Goal: Answer question/provide support: Share knowledge or assist other users

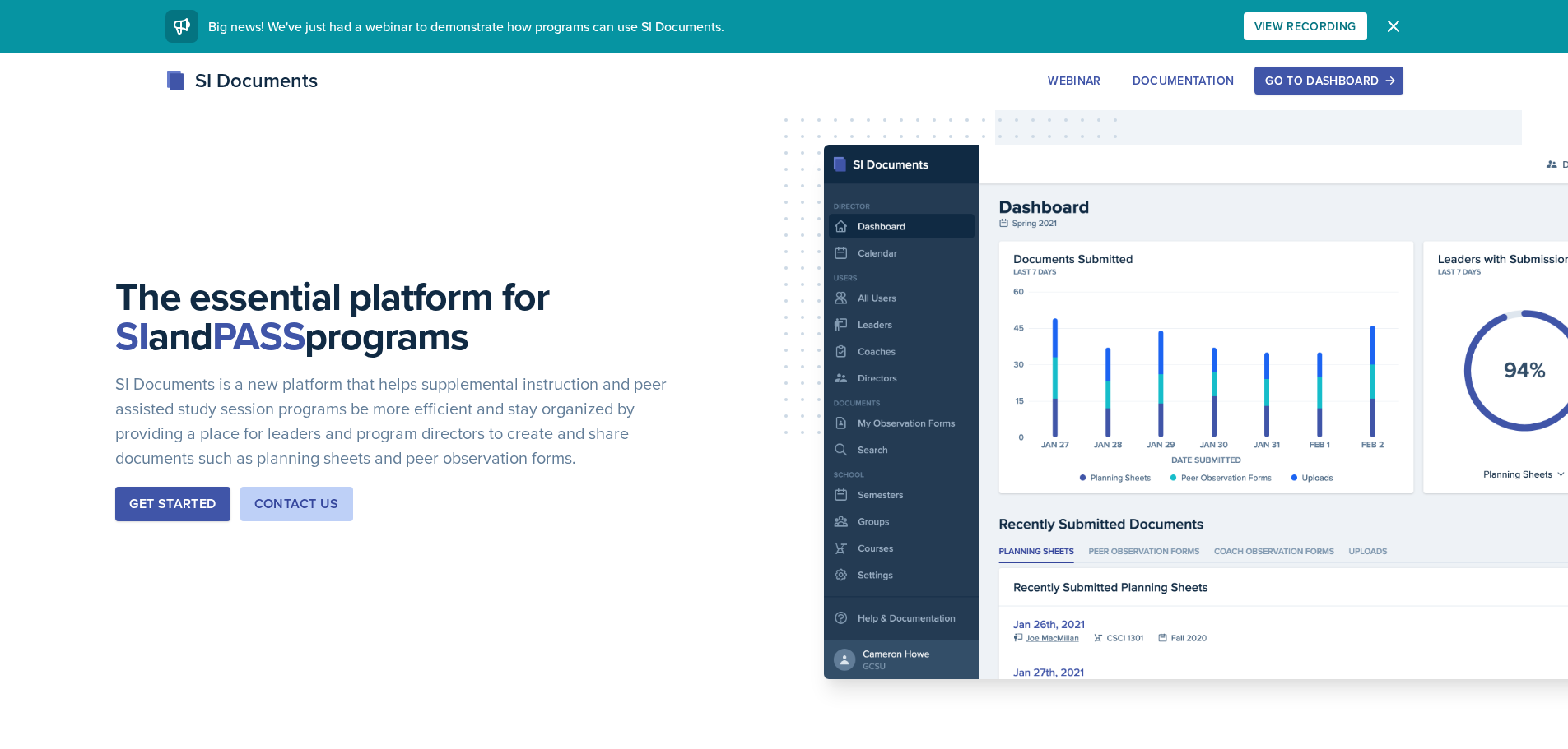
click at [1318, 77] on div "Go to Dashboard" at bounding box center [1328, 80] width 126 height 13
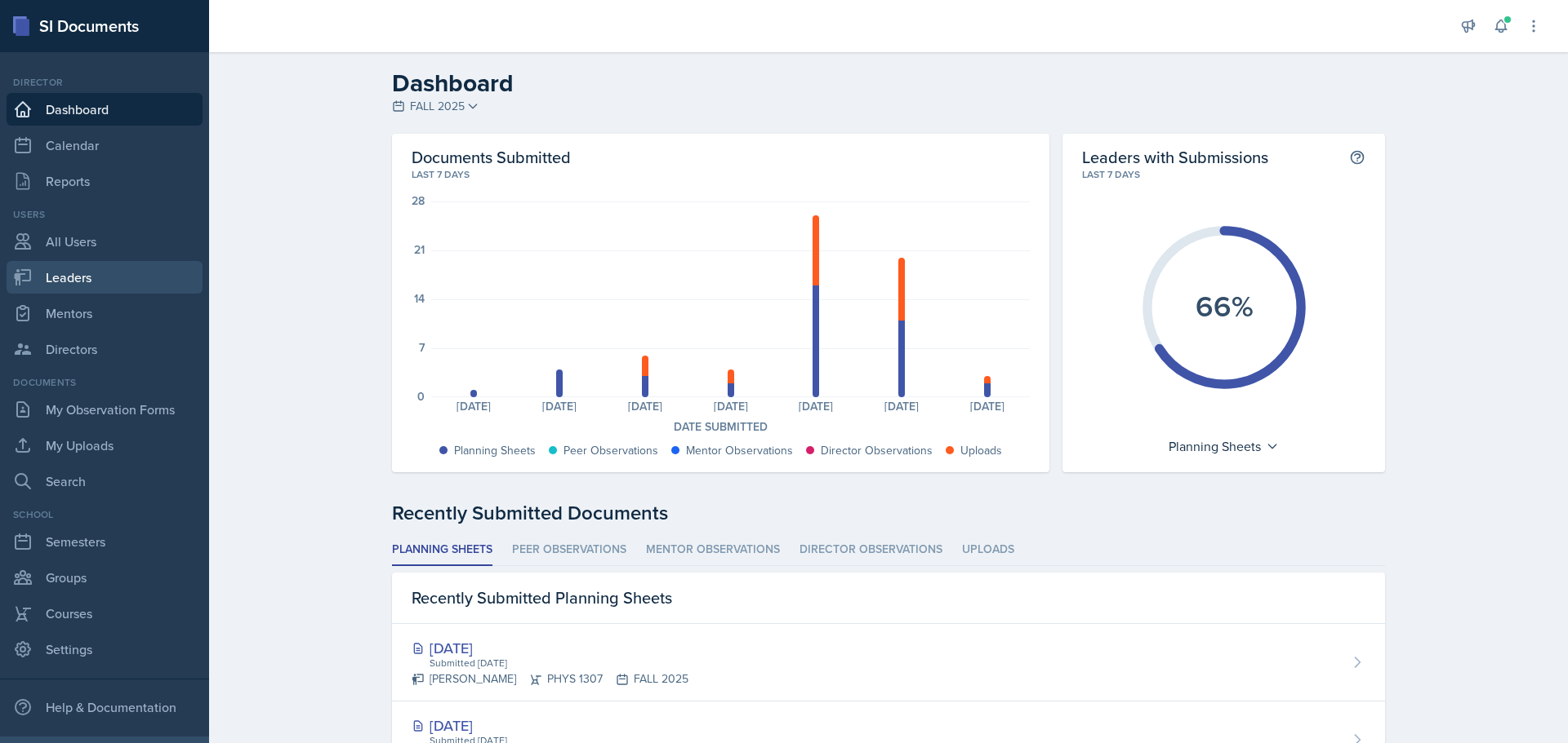
click at [80, 279] on link "Leaders" at bounding box center [105, 277] width 196 height 32
select select "0924c876-6fa7-4296-b593-7db6428ef465"
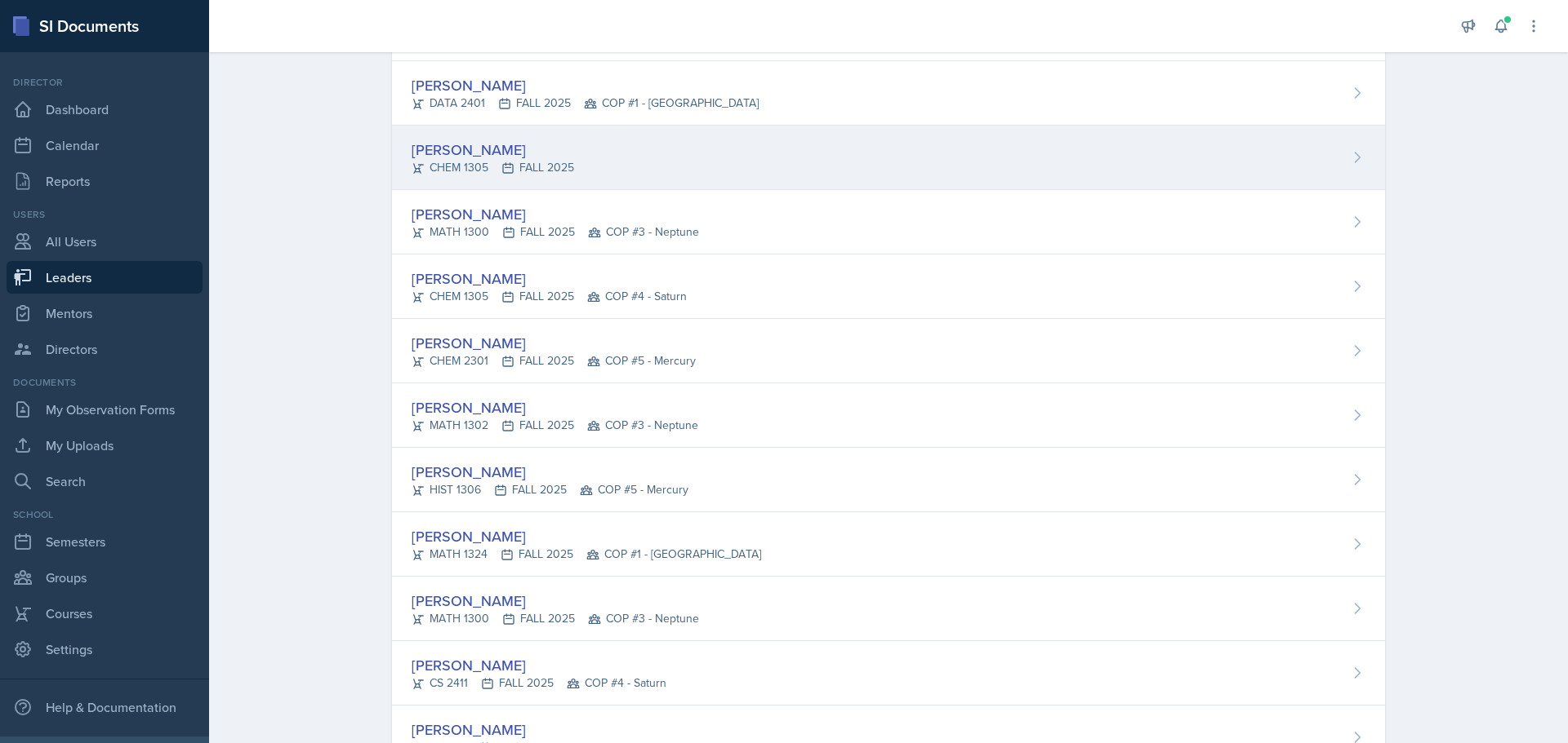
scroll to position [163, 0]
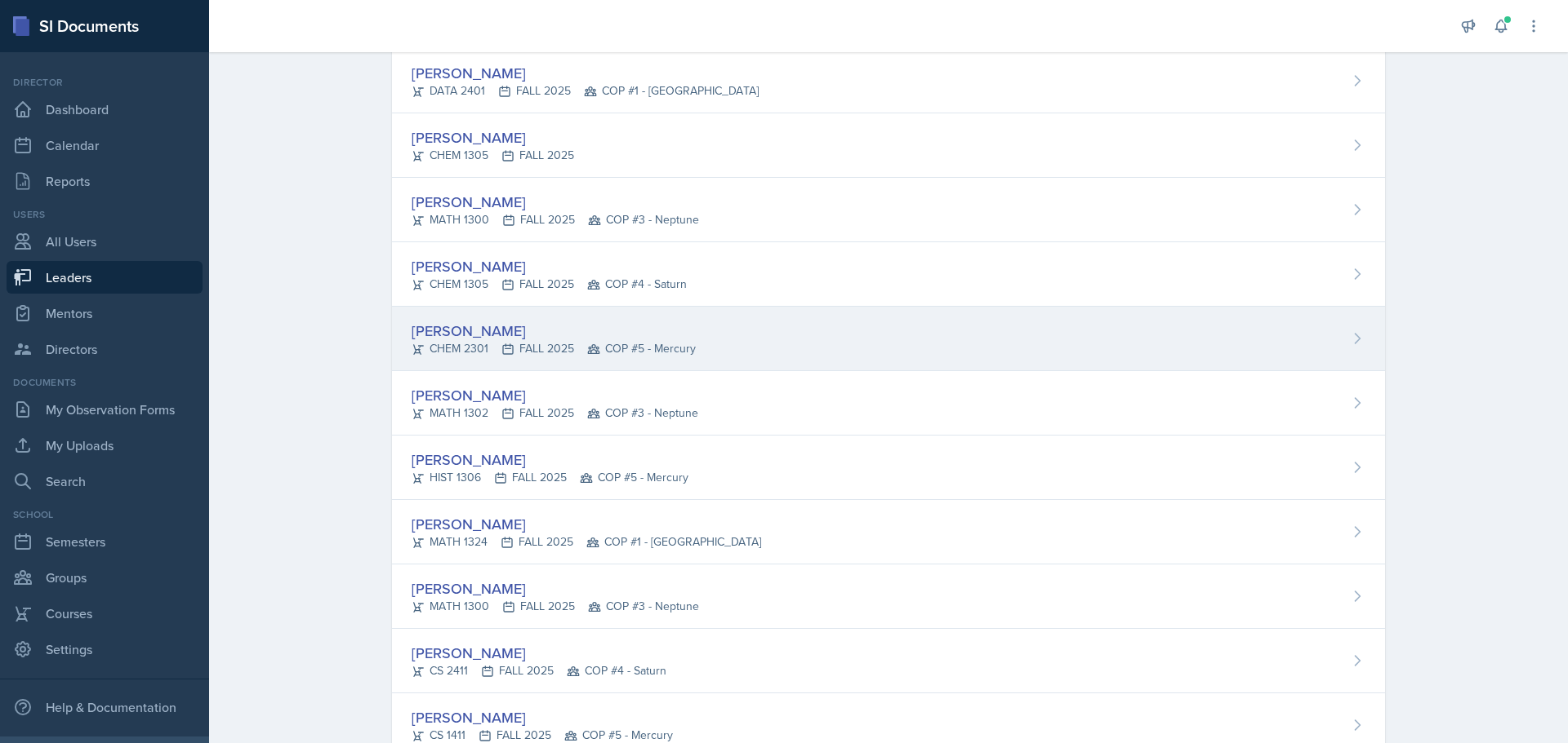
click at [507, 336] on div "[PERSON_NAME]" at bounding box center [553, 331] width 284 height 23
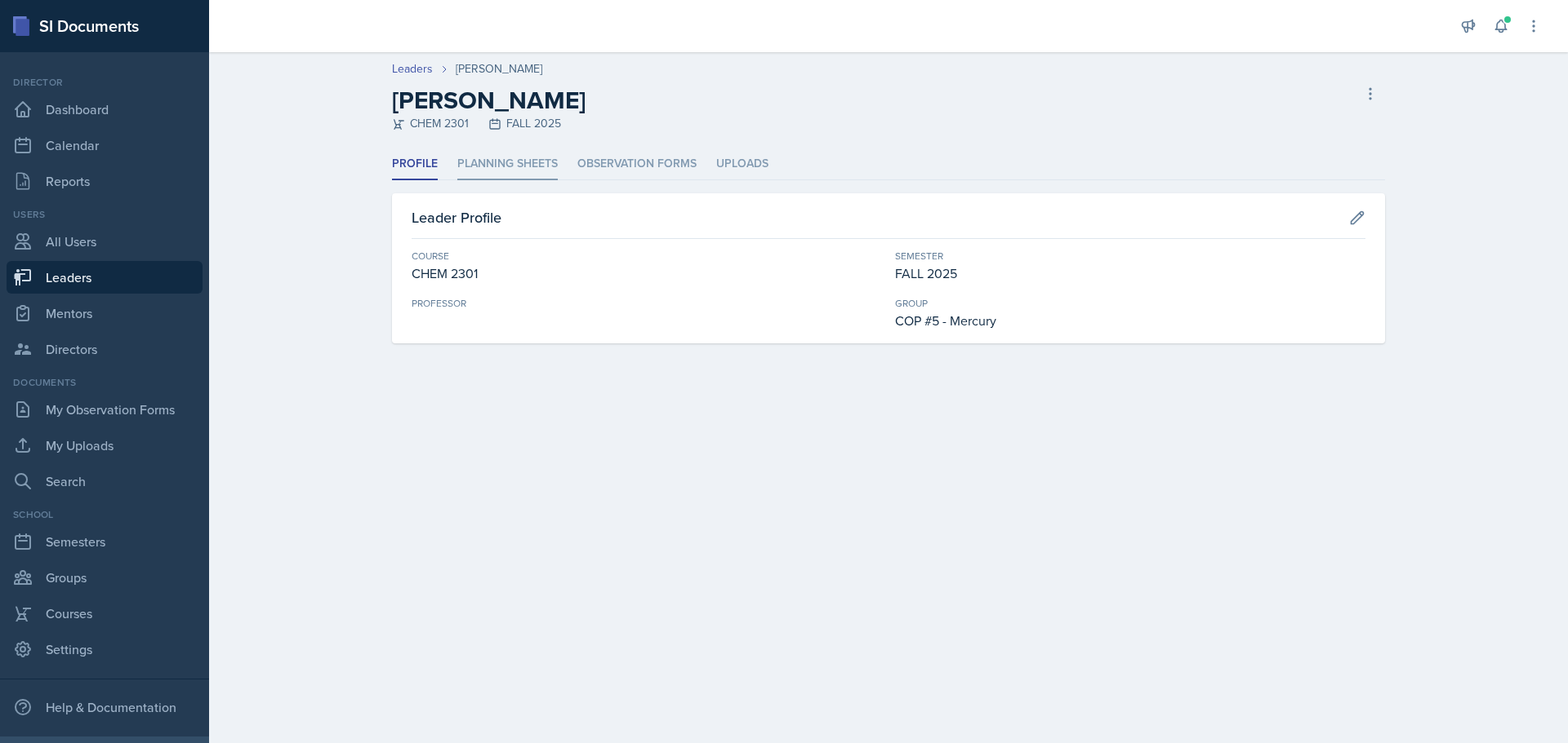
click at [484, 167] on li "Planning Sheets" at bounding box center [507, 164] width 101 height 32
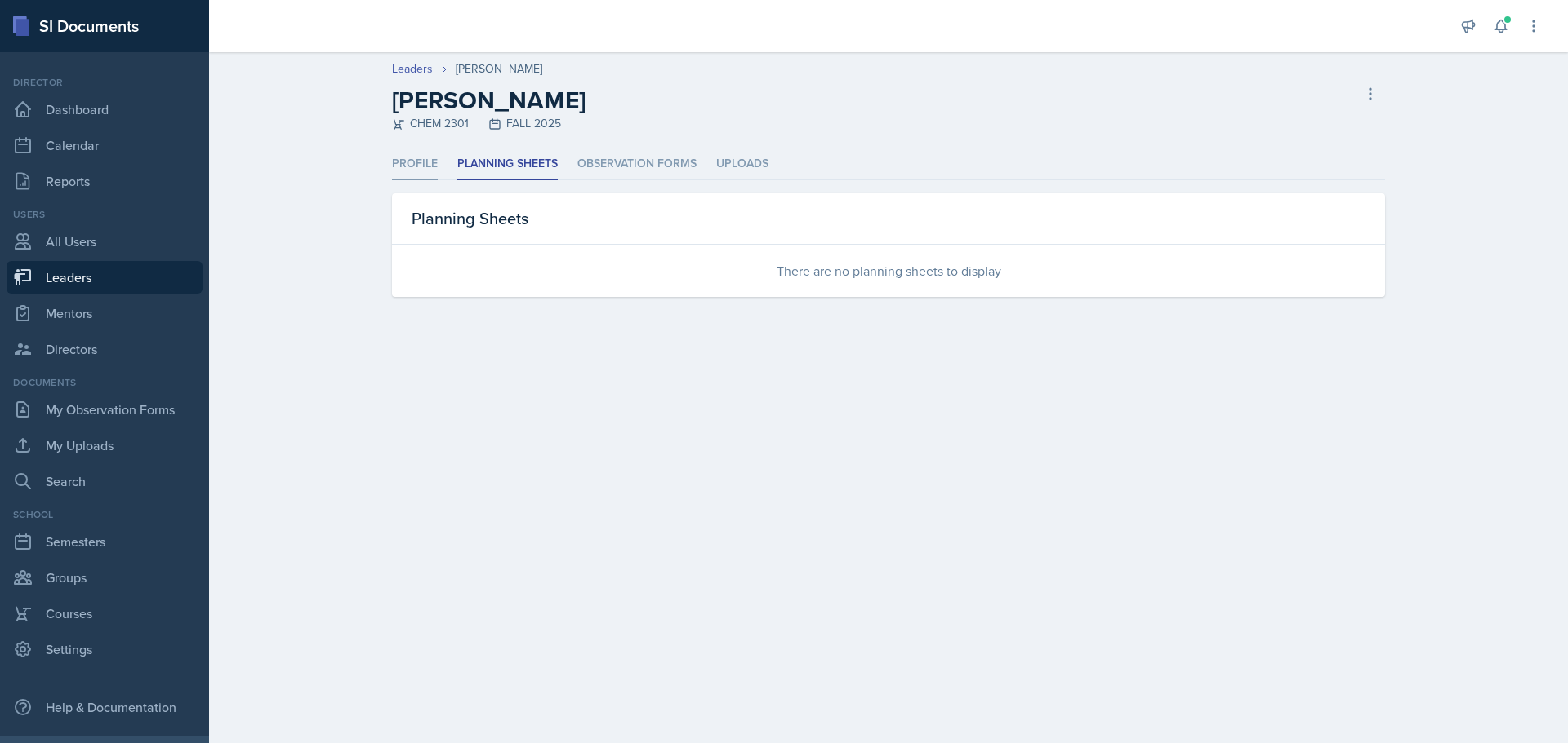
click at [420, 160] on li "Profile" at bounding box center [414, 164] width 46 height 32
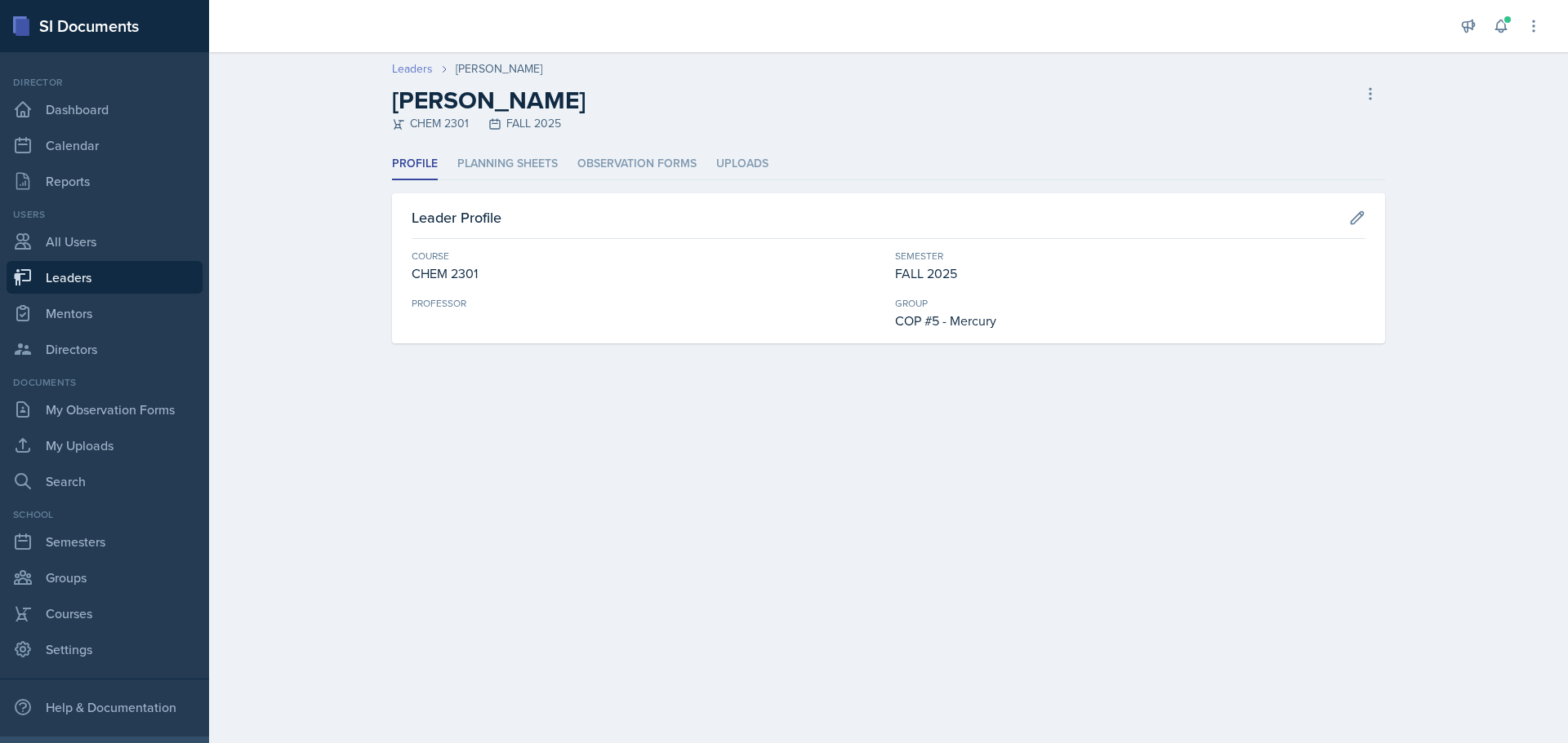
click at [421, 71] on link "Leaders" at bounding box center [412, 70] width 41 height 18
select select "0924c876-6fa7-4296-b593-7db6428ef465"
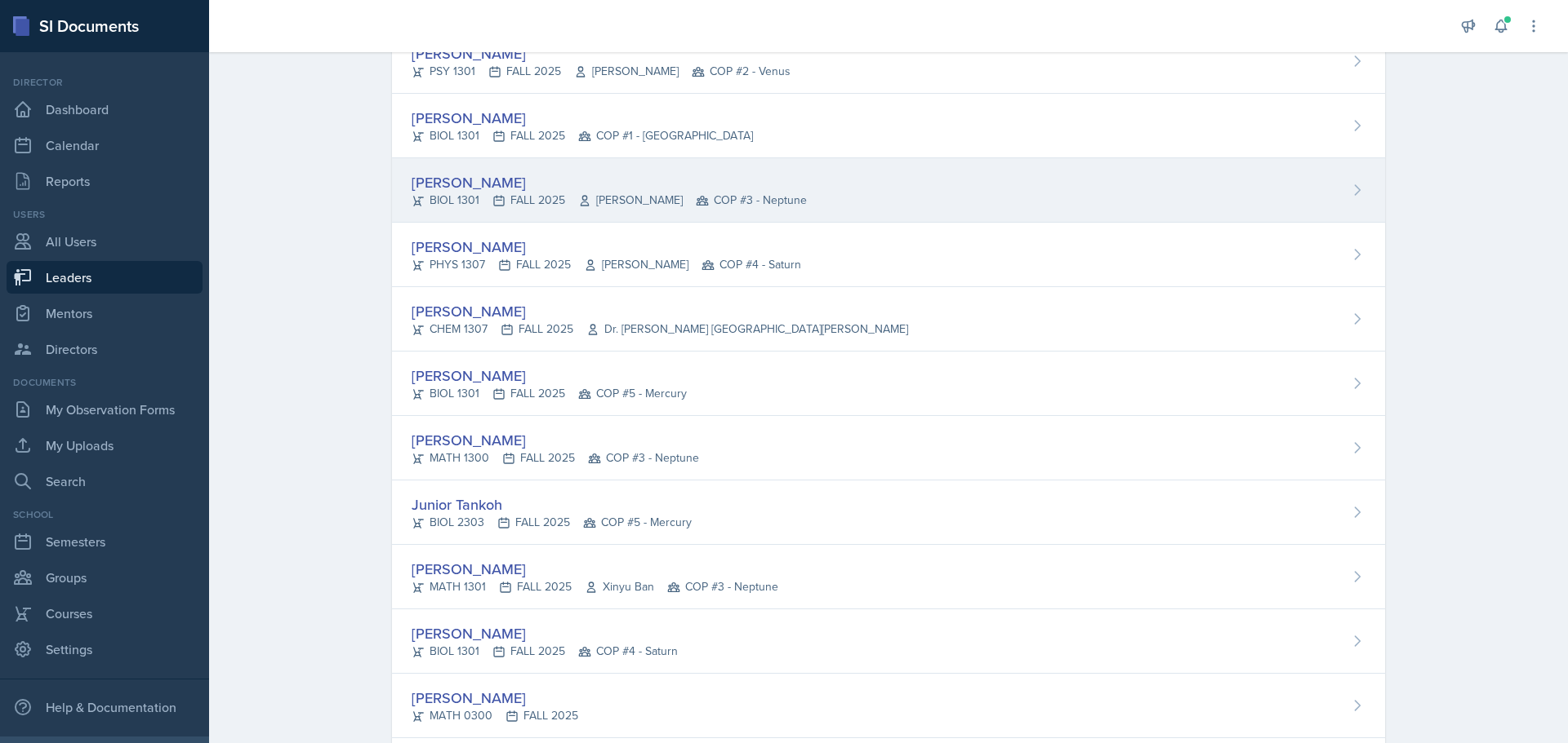
scroll to position [1959, 0]
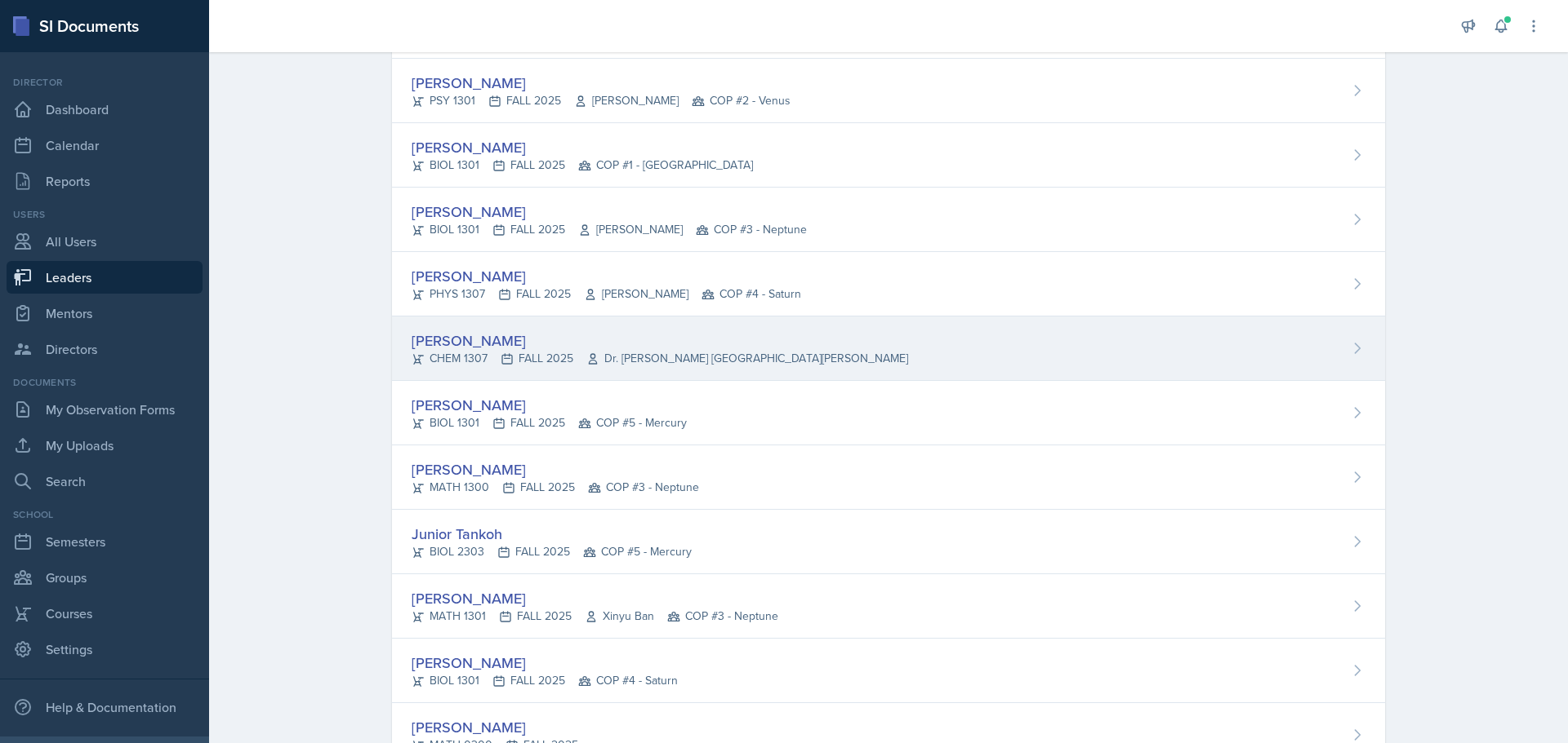
click at [453, 337] on div "[PERSON_NAME]" at bounding box center [659, 341] width 497 height 23
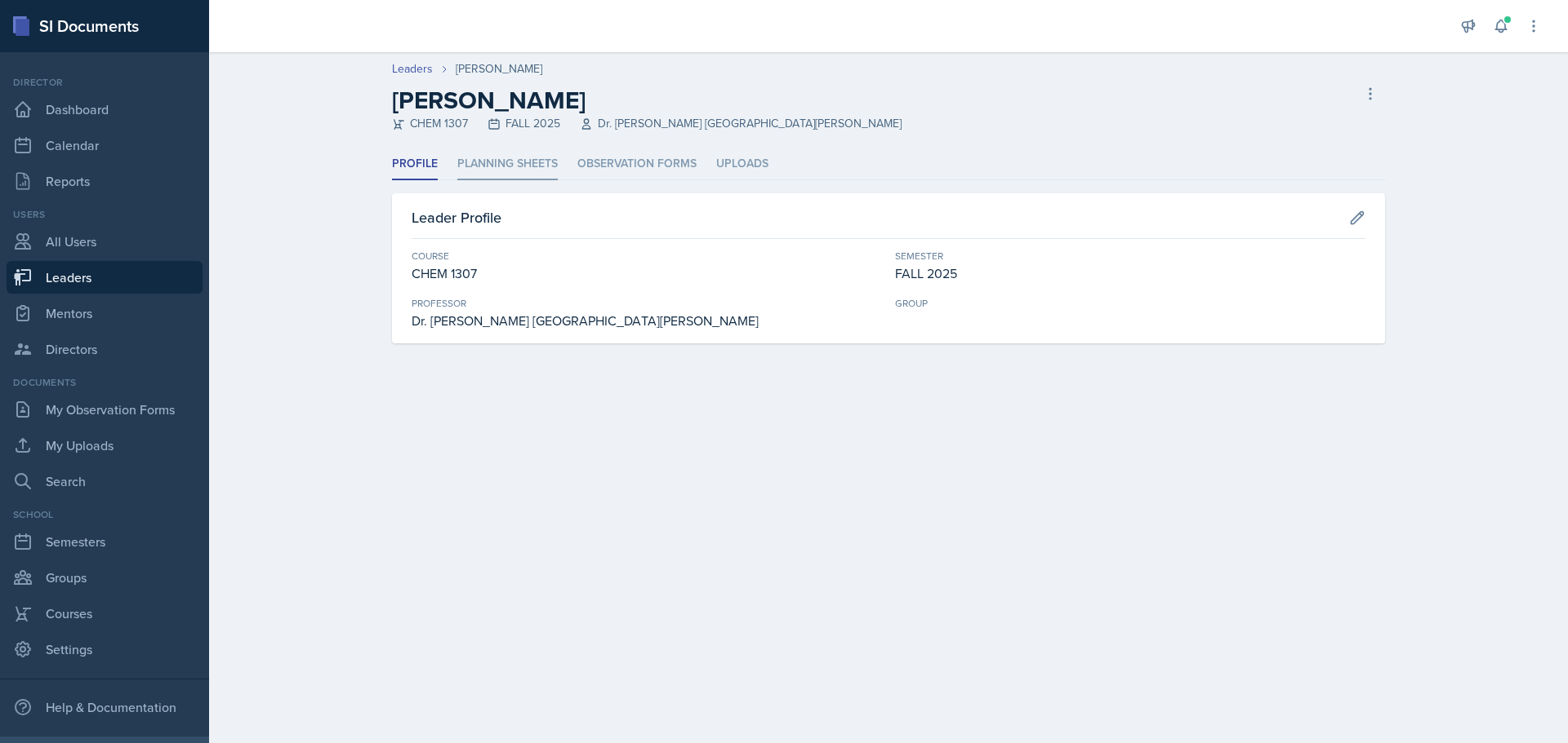
click at [499, 163] on li "Planning Sheets" at bounding box center [507, 164] width 101 height 32
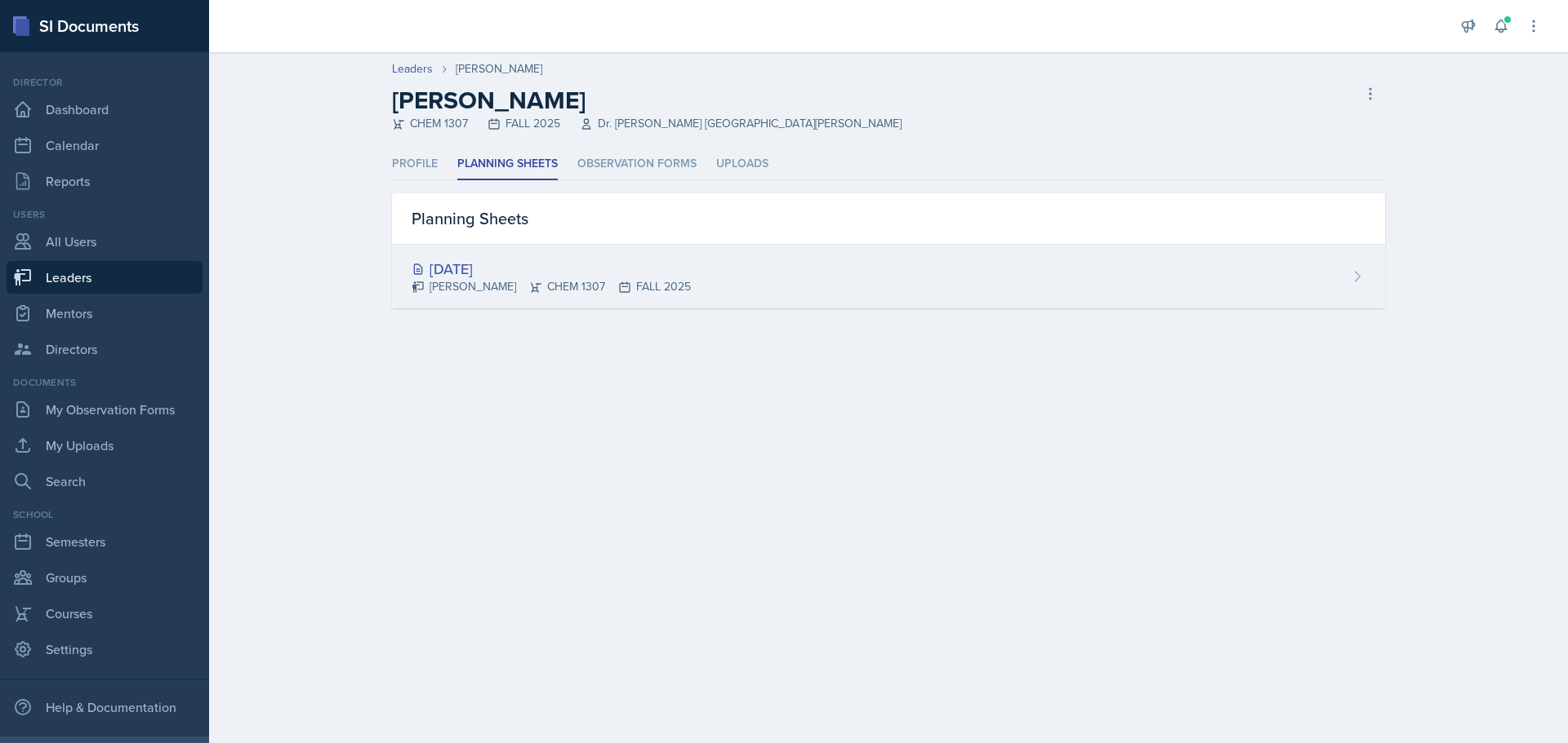
click at [482, 272] on div "[DATE]" at bounding box center [550, 268] width 279 height 23
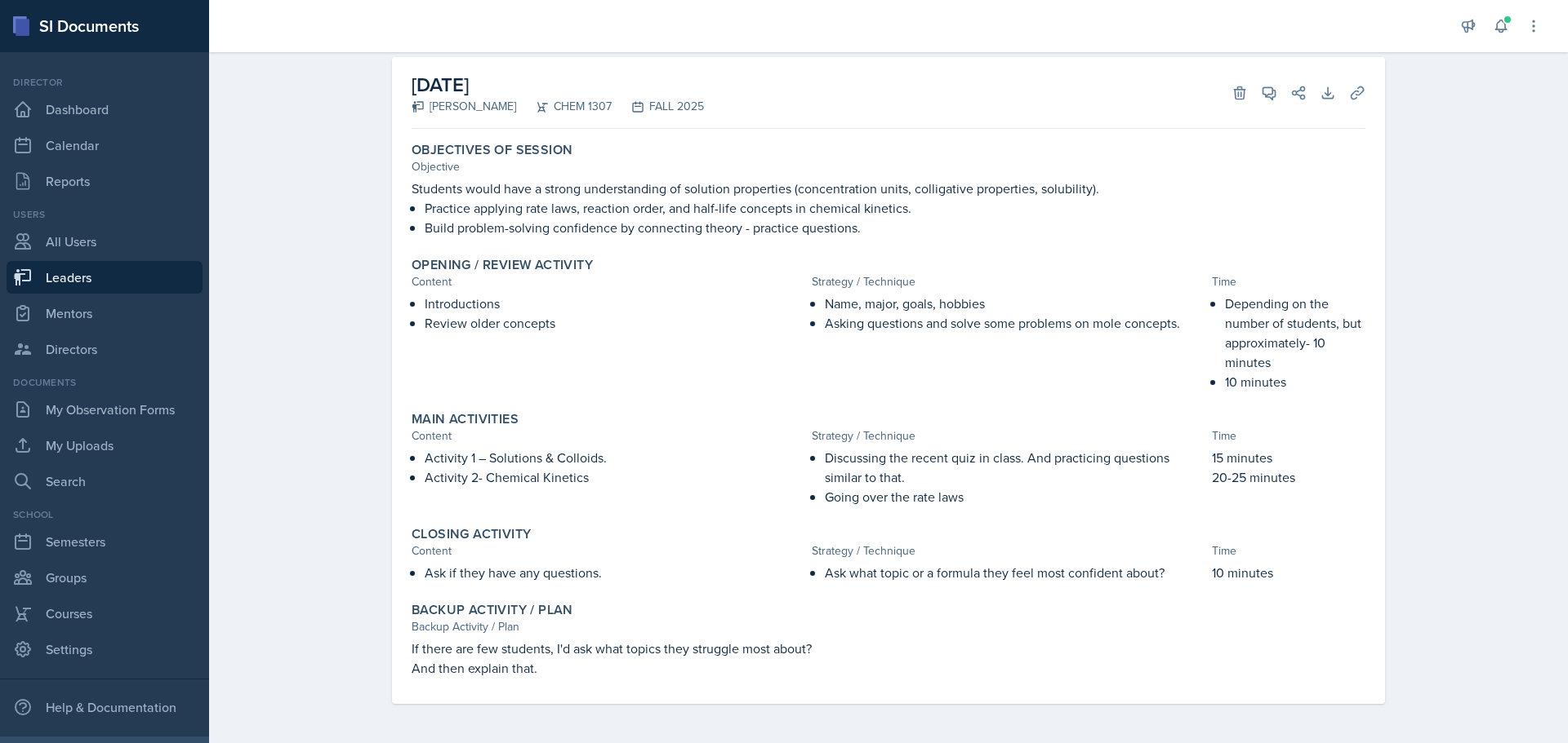
scroll to position [7, 0]
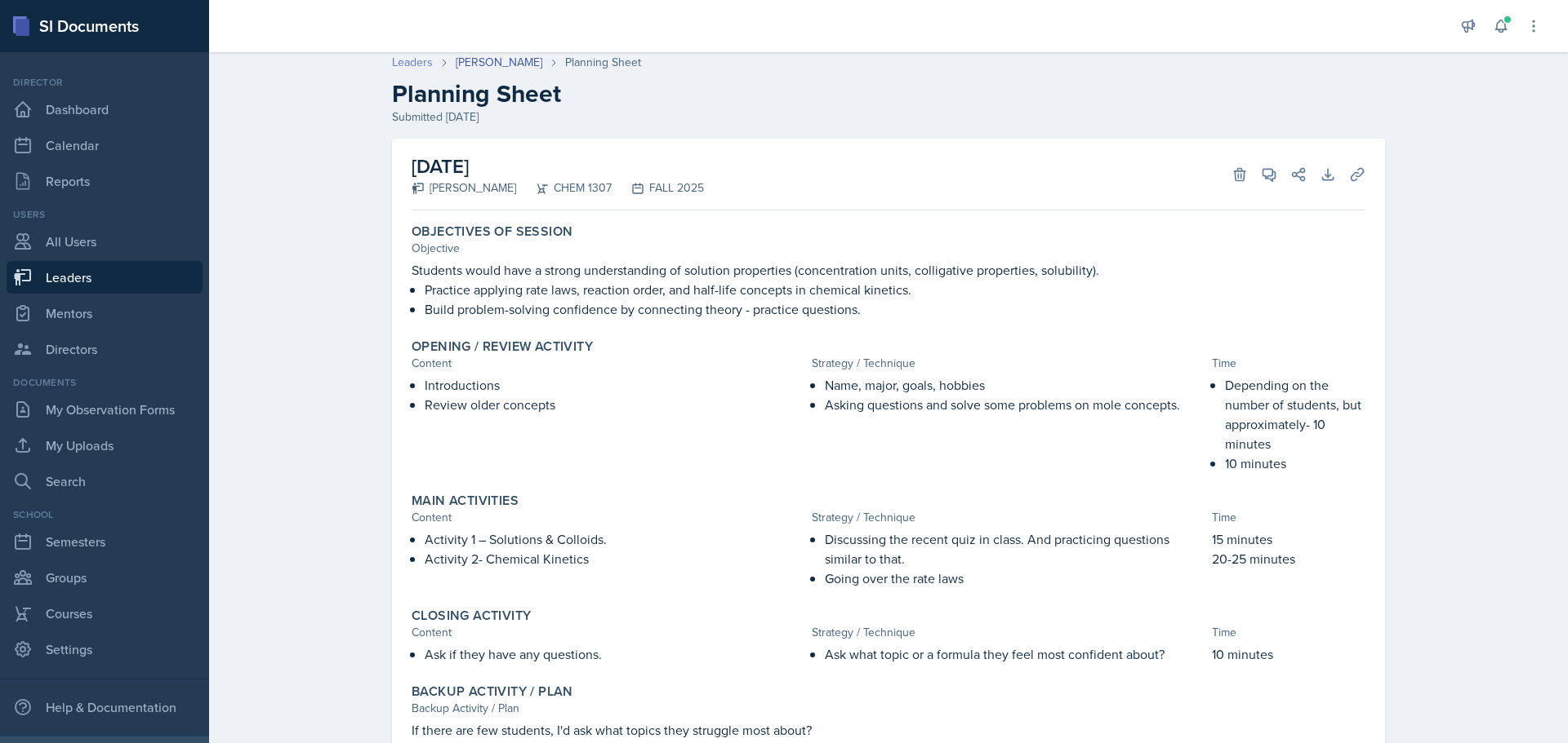
click at [404, 63] on link "Leaders" at bounding box center [412, 63] width 41 height 18
select select "0924c876-6fa7-4296-b593-7db6428ef465"
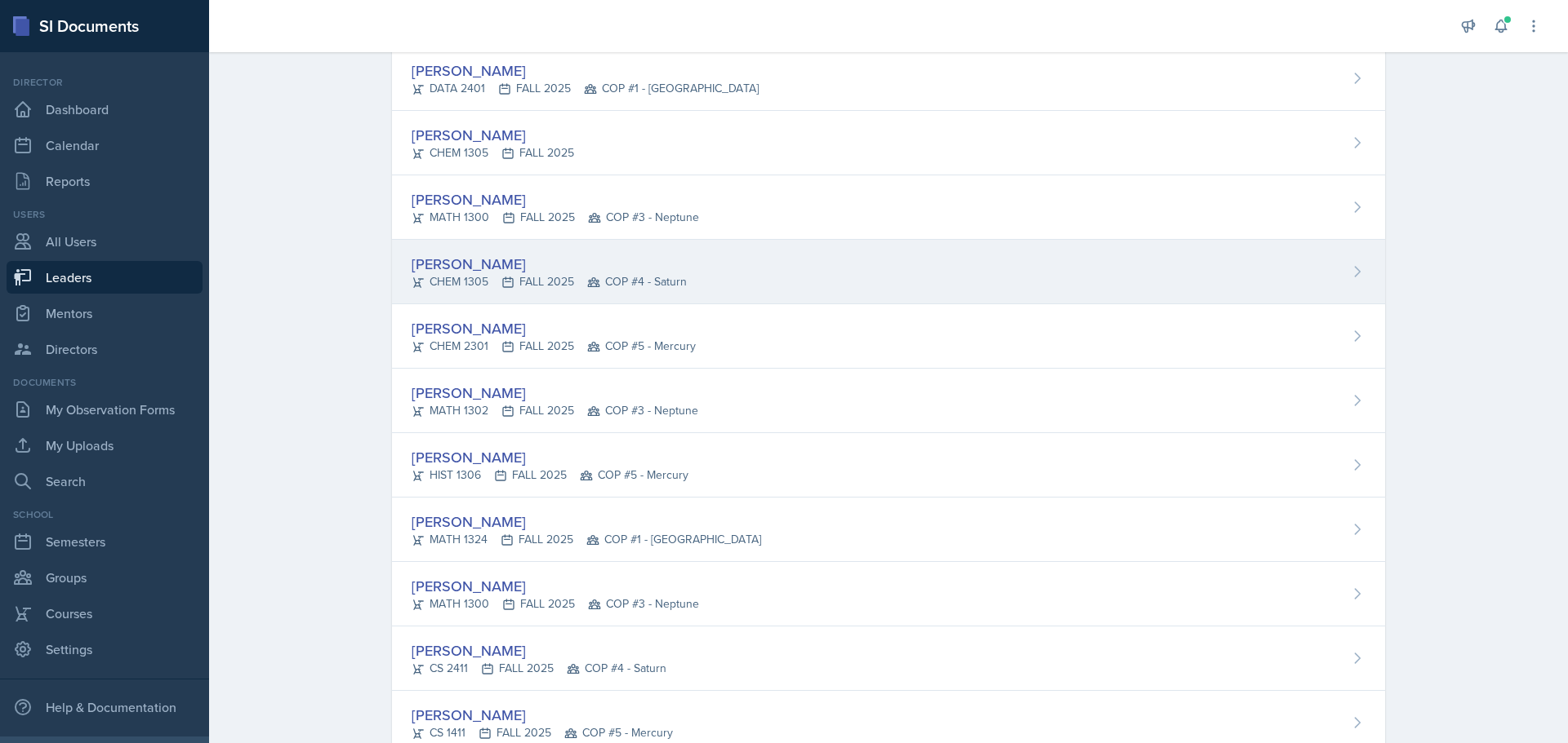
scroll to position [169, 0]
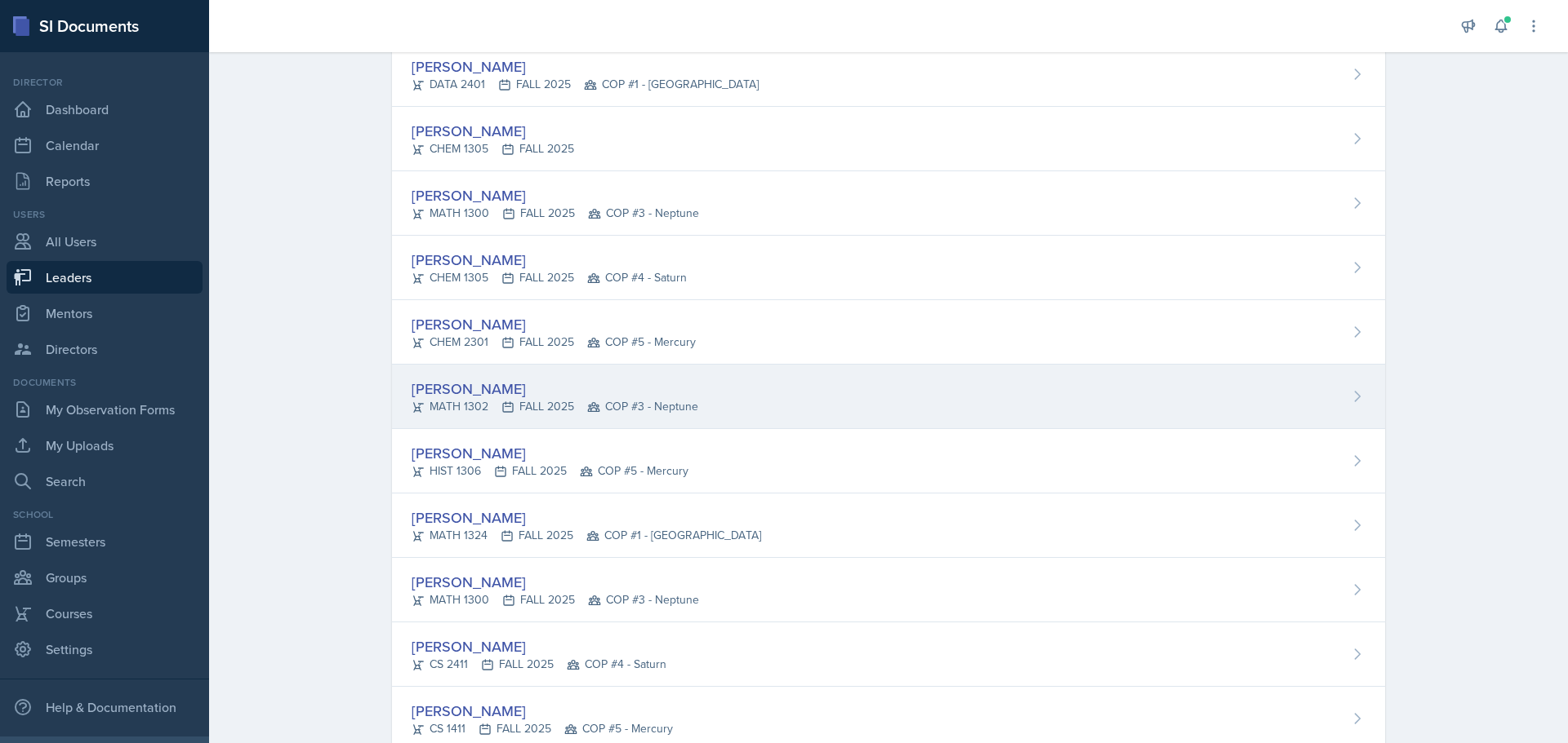
click at [493, 386] on div "[PERSON_NAME]" at bounding box center [554, 389] width 287 height 23
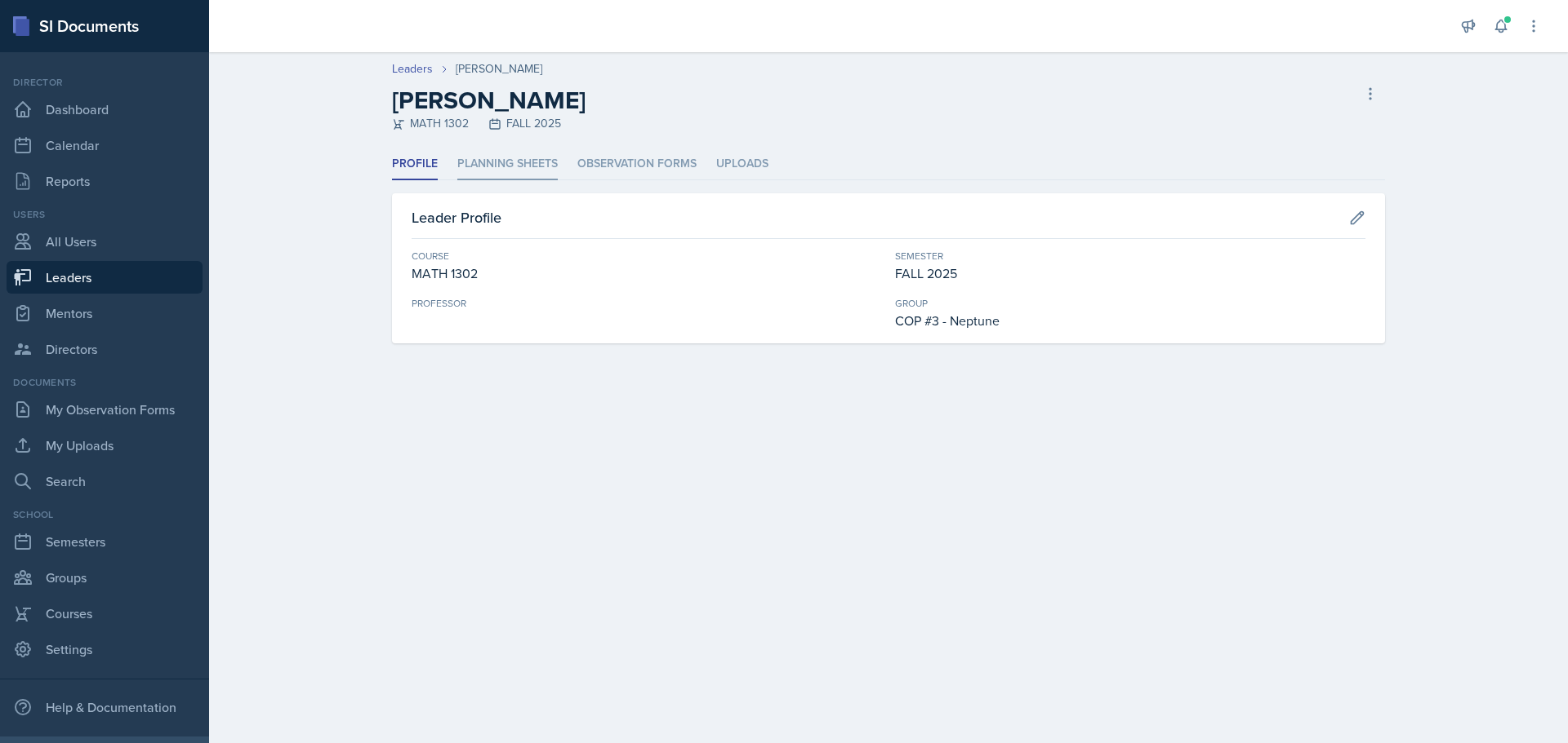
click at [504, 160] on li "Planning Sheets" at bounding box center [507, 164] width 101 height 32
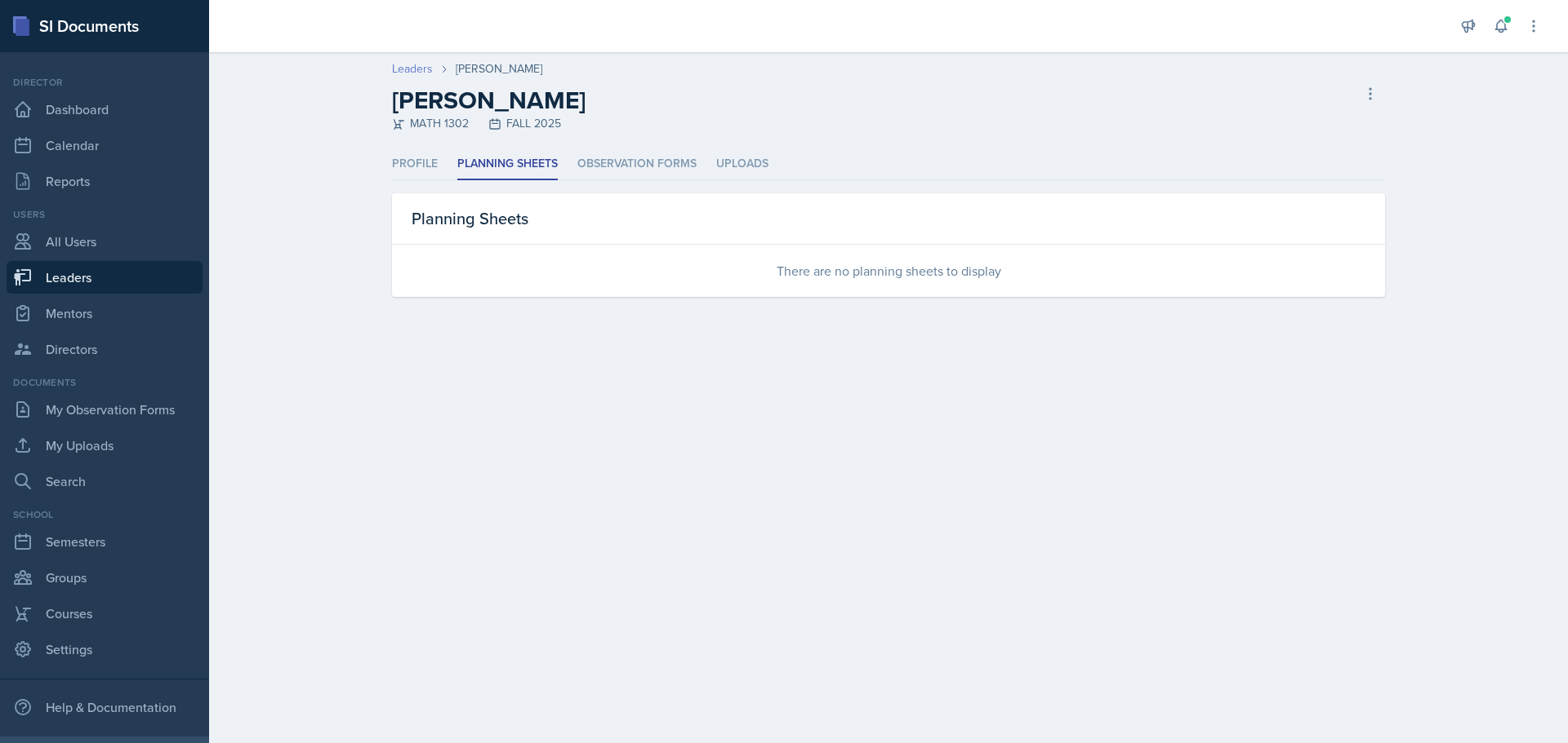
click at [417, 67] on link "Leaders" at bounding box center [412, 70] width 41 height 18
select select "0924c876-6fa7-4296-b593-7db6428ef465"
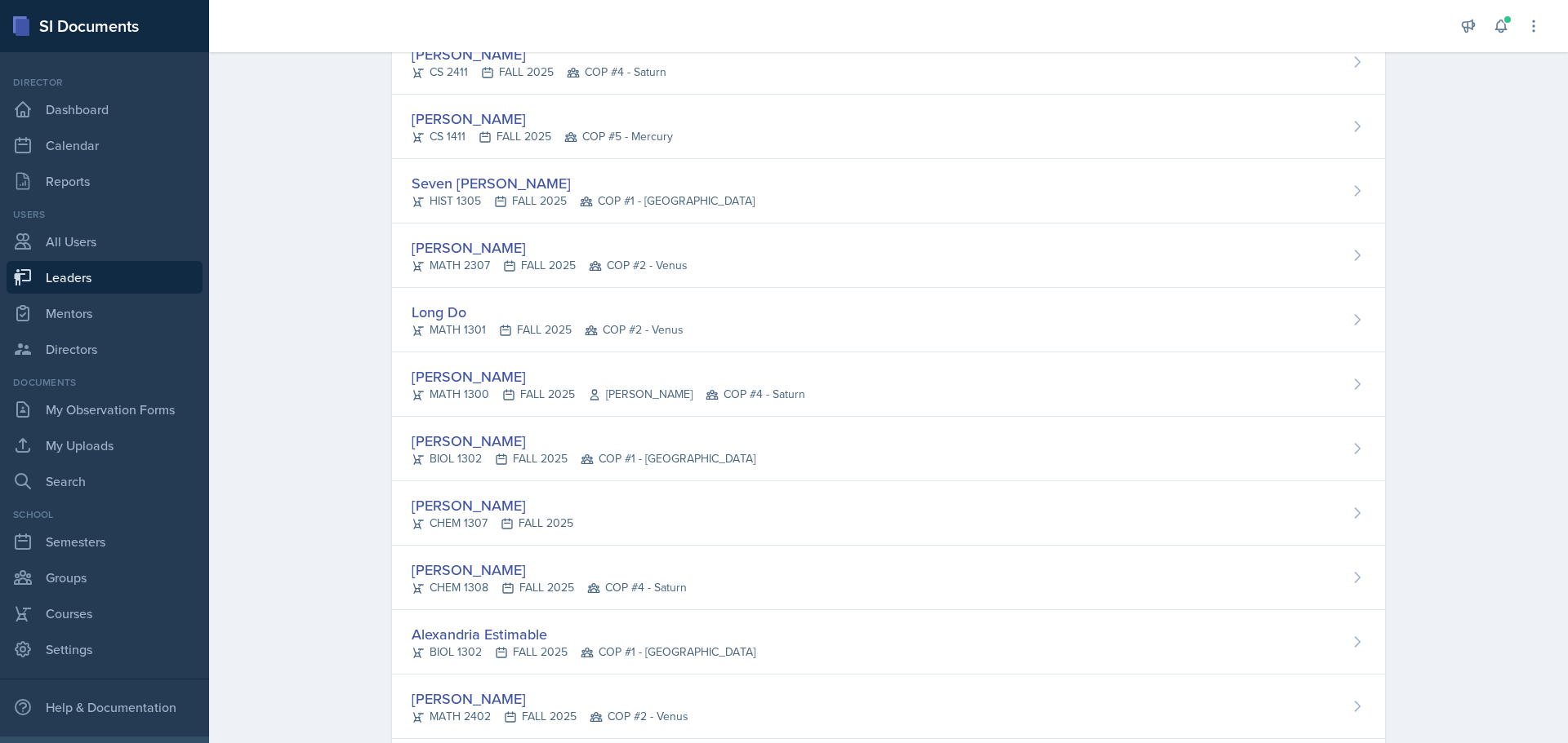
scroll to position [816, 0]
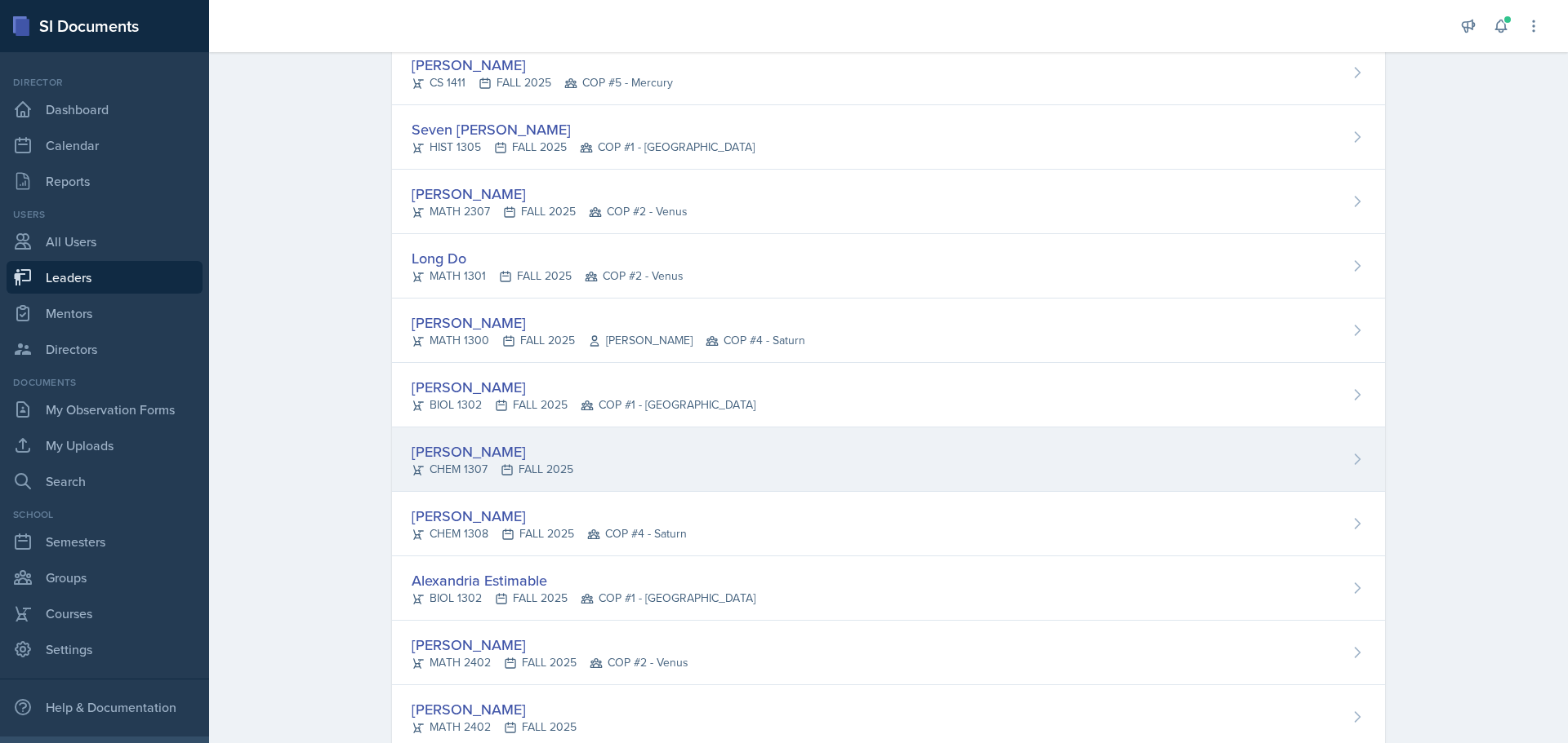
click at [462, 445] on div "[PERSON_NAME]" at bounding box center [492, 451] width 162 height 23
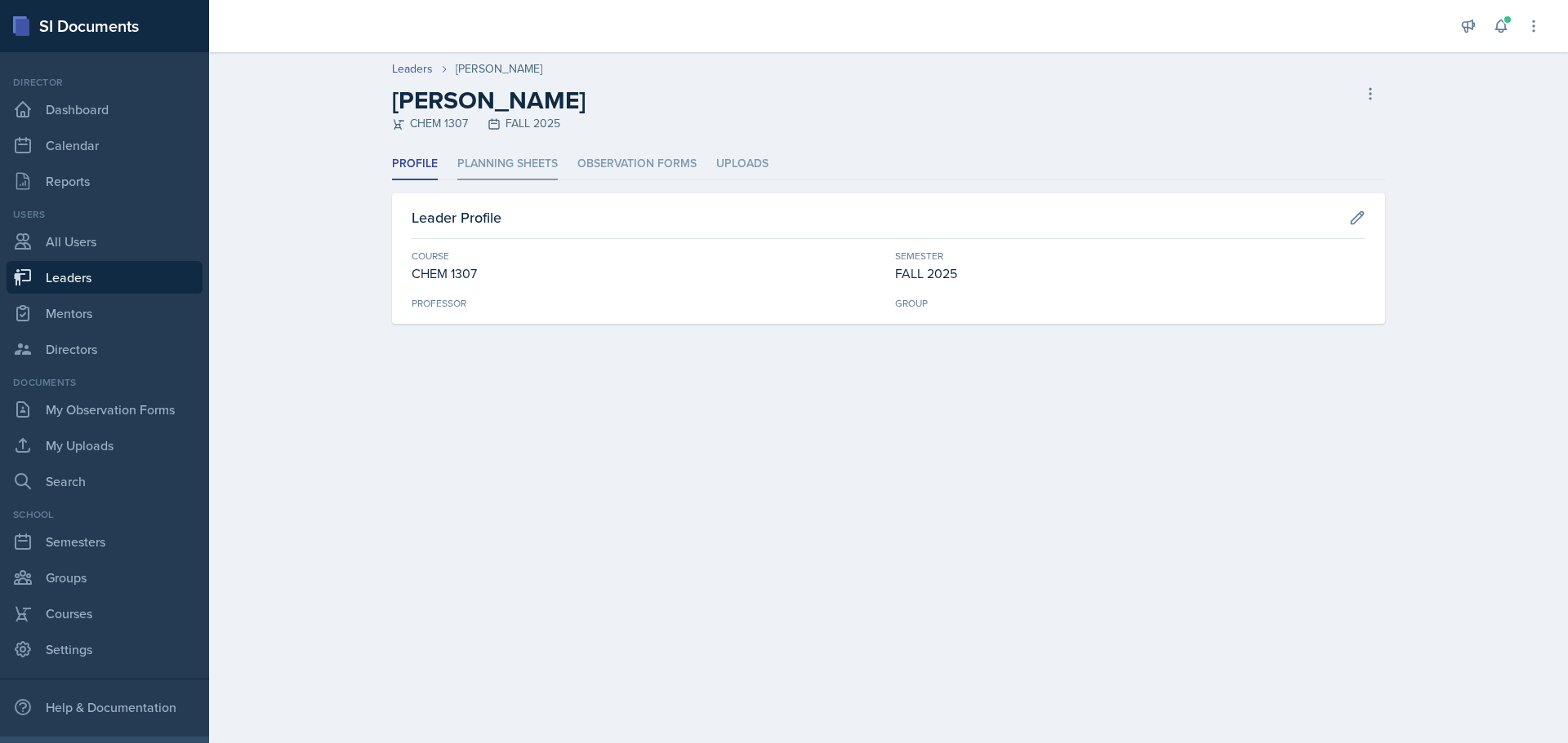
click at [514, 162] on li "Planning Sheets" at bounding box center [507, 164] width 101 height 32
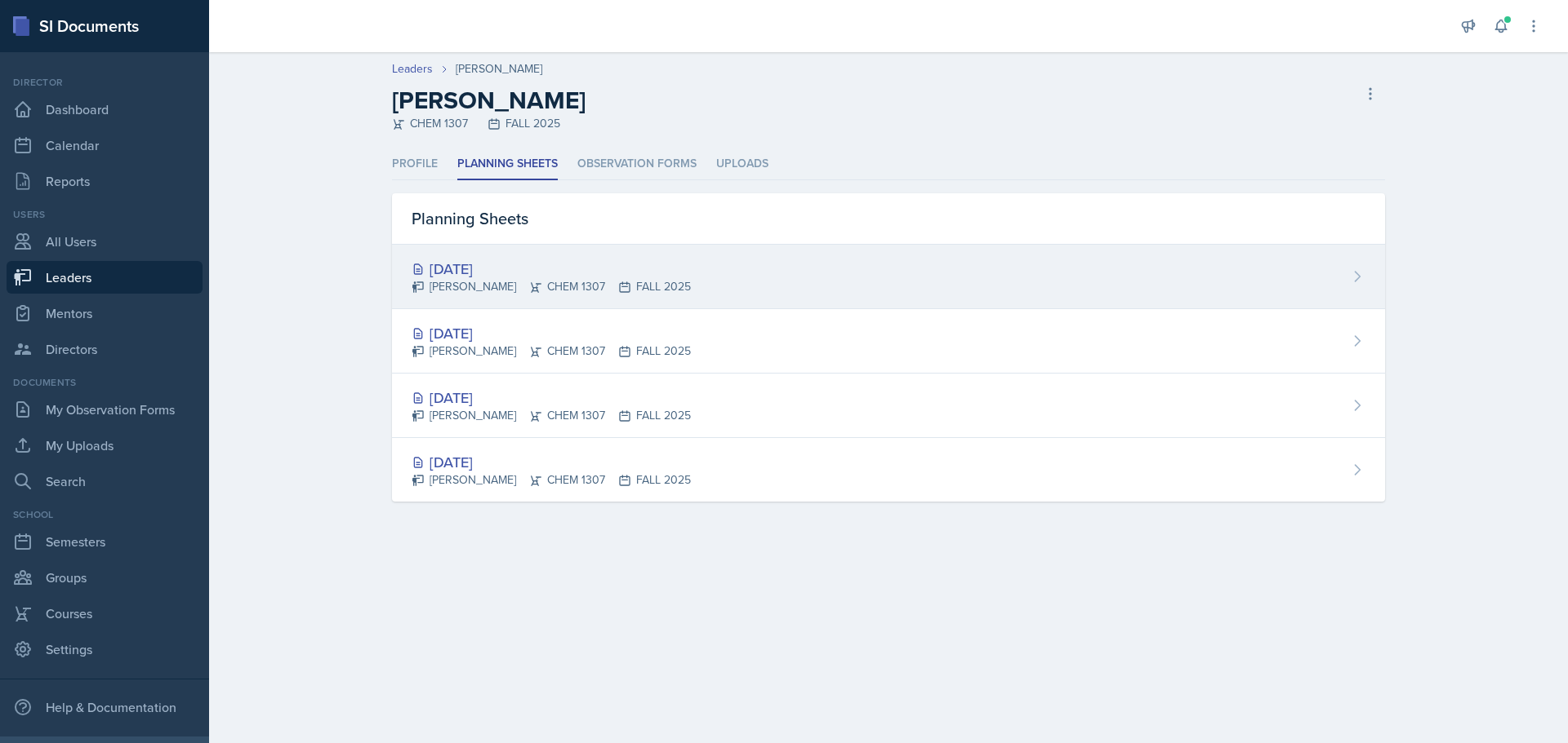
click at [466, 275] on div "[DATE]" at bounding box center [550, 268] width 279 height 23
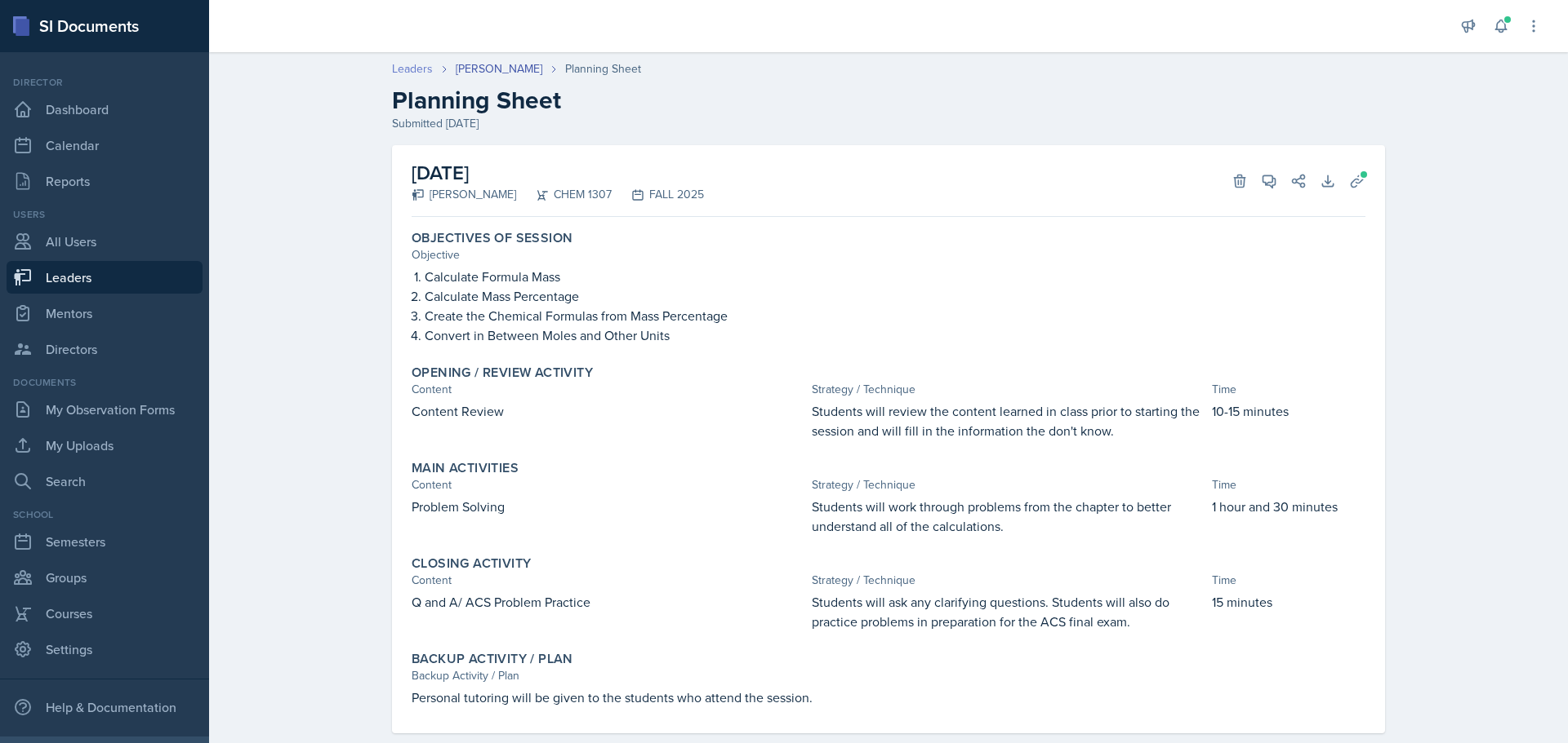
click at [398, 68] on link "Leaders" at bounding box center [412, 70] width 41 height 18
select select "0924c876-6fa7-4296-b593-7db6428ef465"
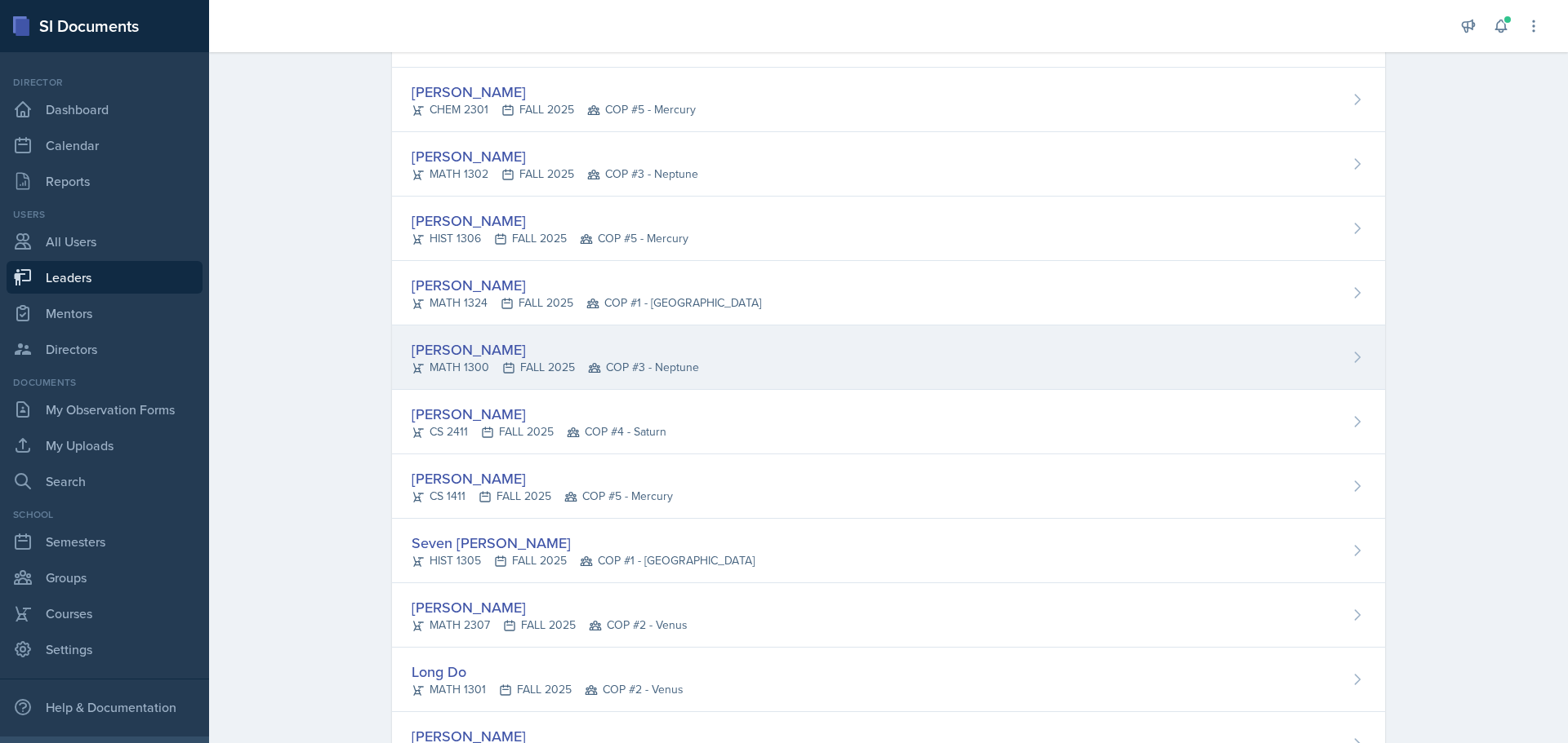
scroll to position [408, 0]
click at [517, 341] on div "[PERSON_NAME]" at bounding box center [554, 344] width 287 height 23
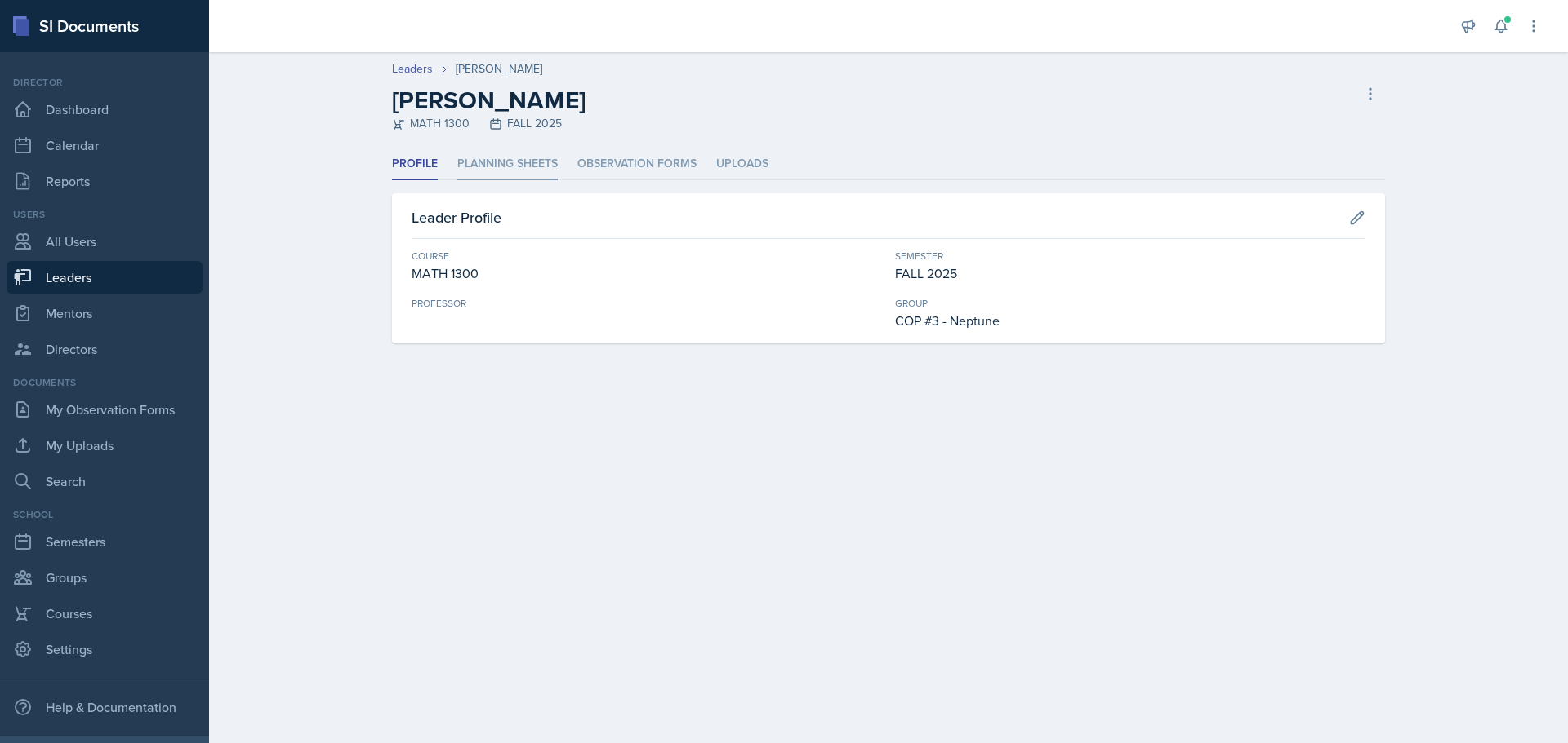
click at [537, 160] on li "Planning Sheets" at bounding box center [507, 164] width 101 height 32
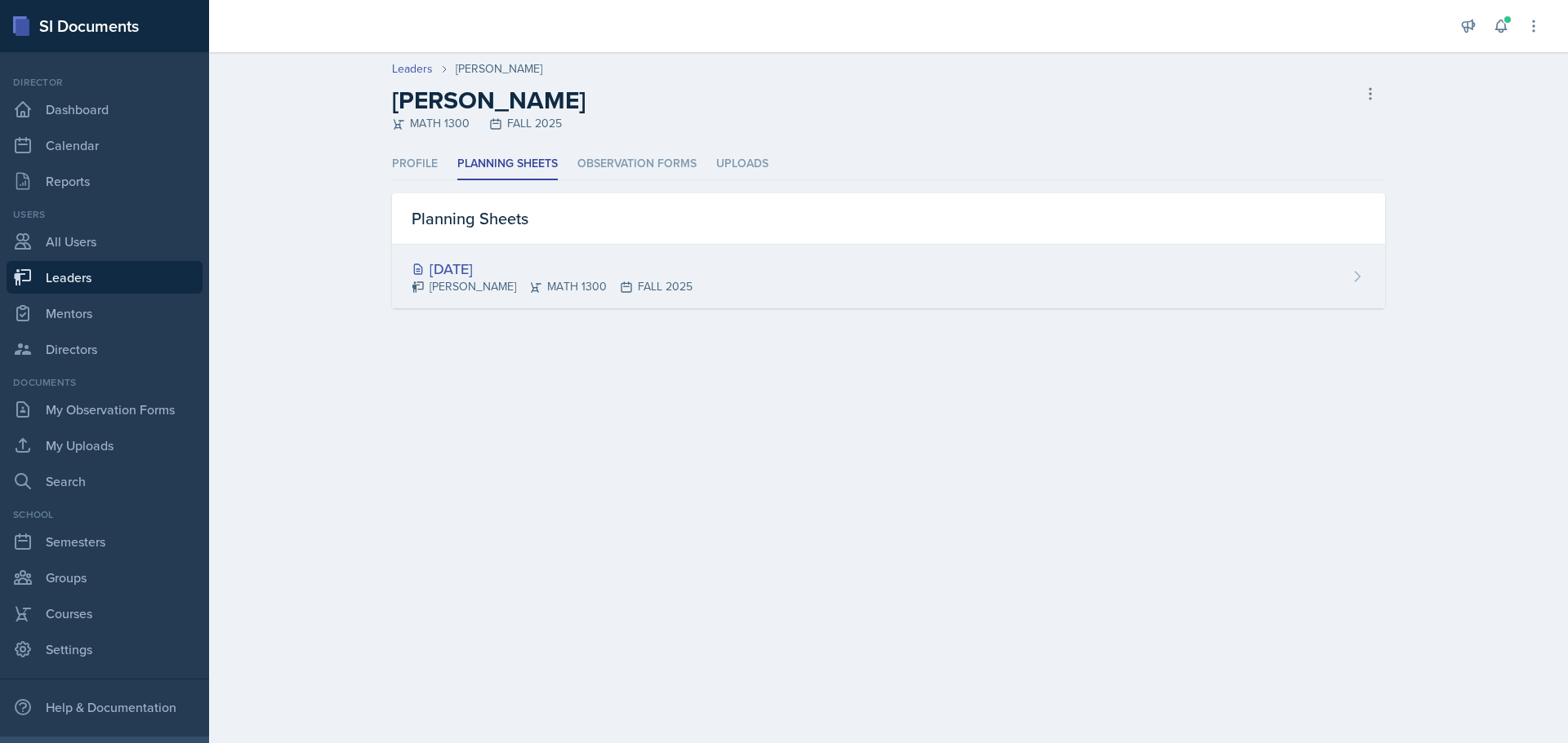
click at [491, 268] on div "[DATE]" at bounding box center [551, 268] width 281 height 23
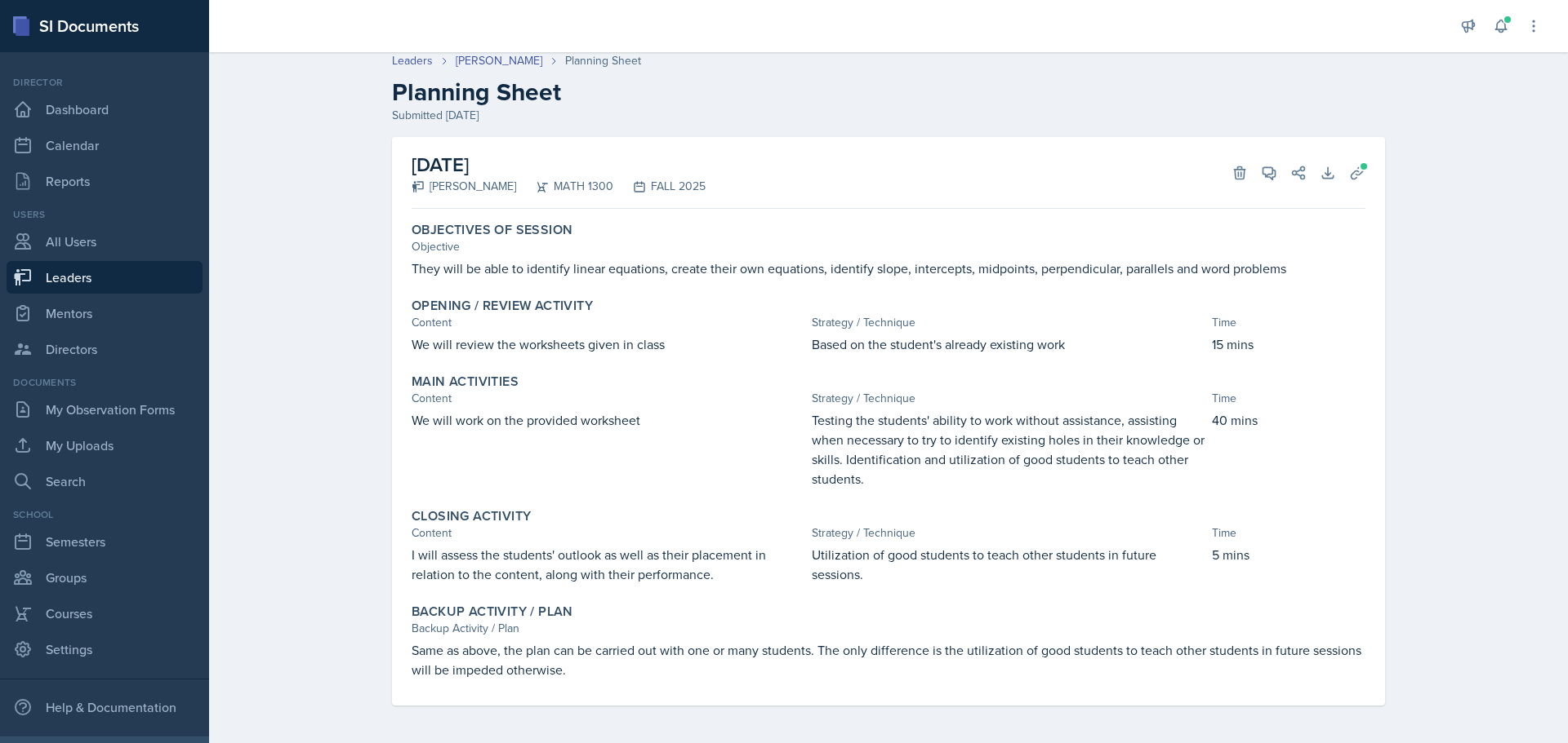
scroll to position [10, 0]
click at [1355, 172] on icon at bounding box center [1356, 171] width 17 height 17
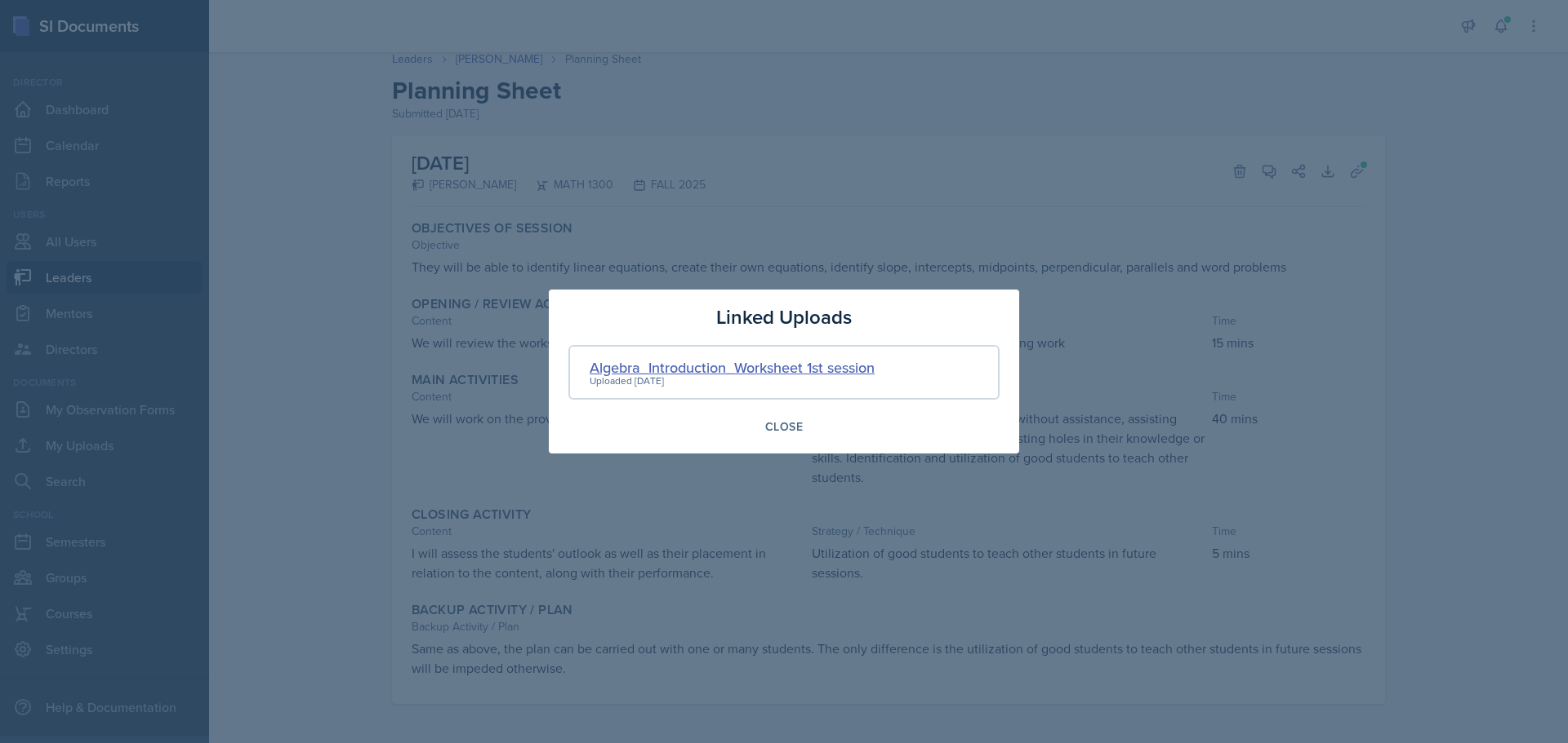
click at [792, 365] on div "Algebra_Introduction_Worksheet 1st session" at bounding box center [732, 367] width 285 height 23
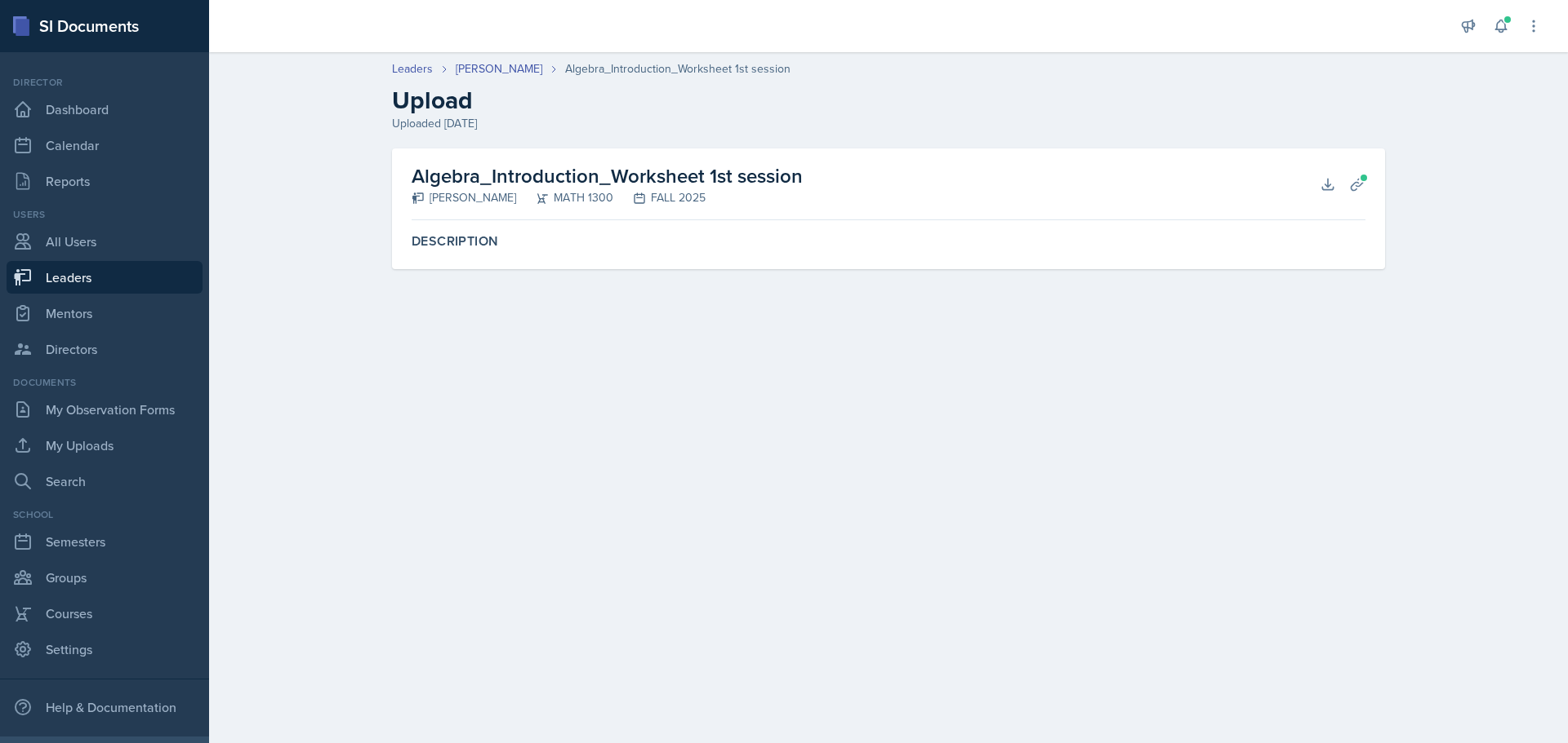
click at [876, 106] on h2 "Upload" at bounding box center [888, 101] width 993 height 29
click at [1421, 138] on header "Leaders [PERSON_NAME] Algebra_Introduction_Worksheet 1st session Upload Uploade…" at bounding box center [887, 96] width 1358 height 105
click at [423, 74] on link "Leaders" at bounding box center [412, 70] width 41 height 18
select select "0924c876-6fa7-4296-b593-7db6428ef465"
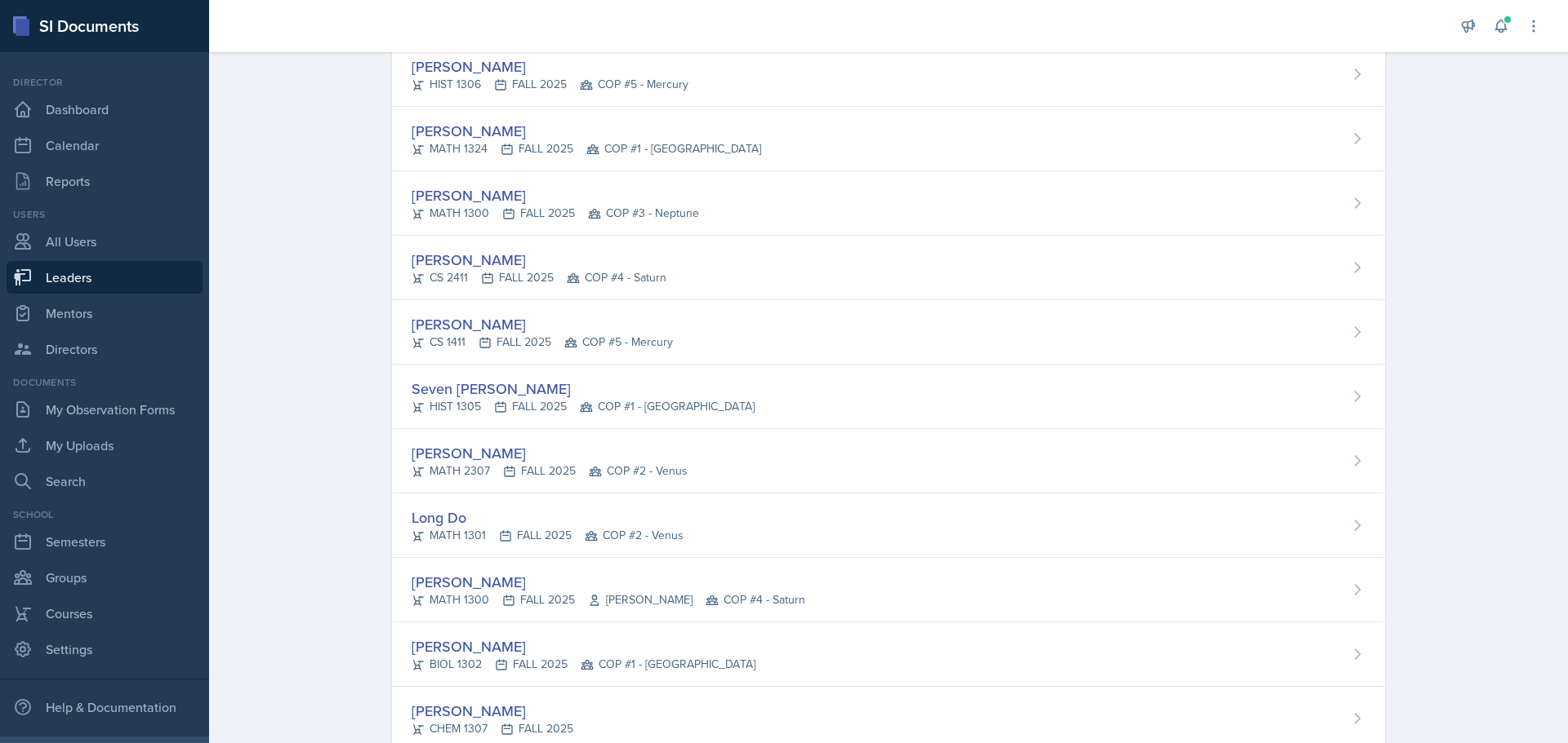
scroll to position [572, 0]
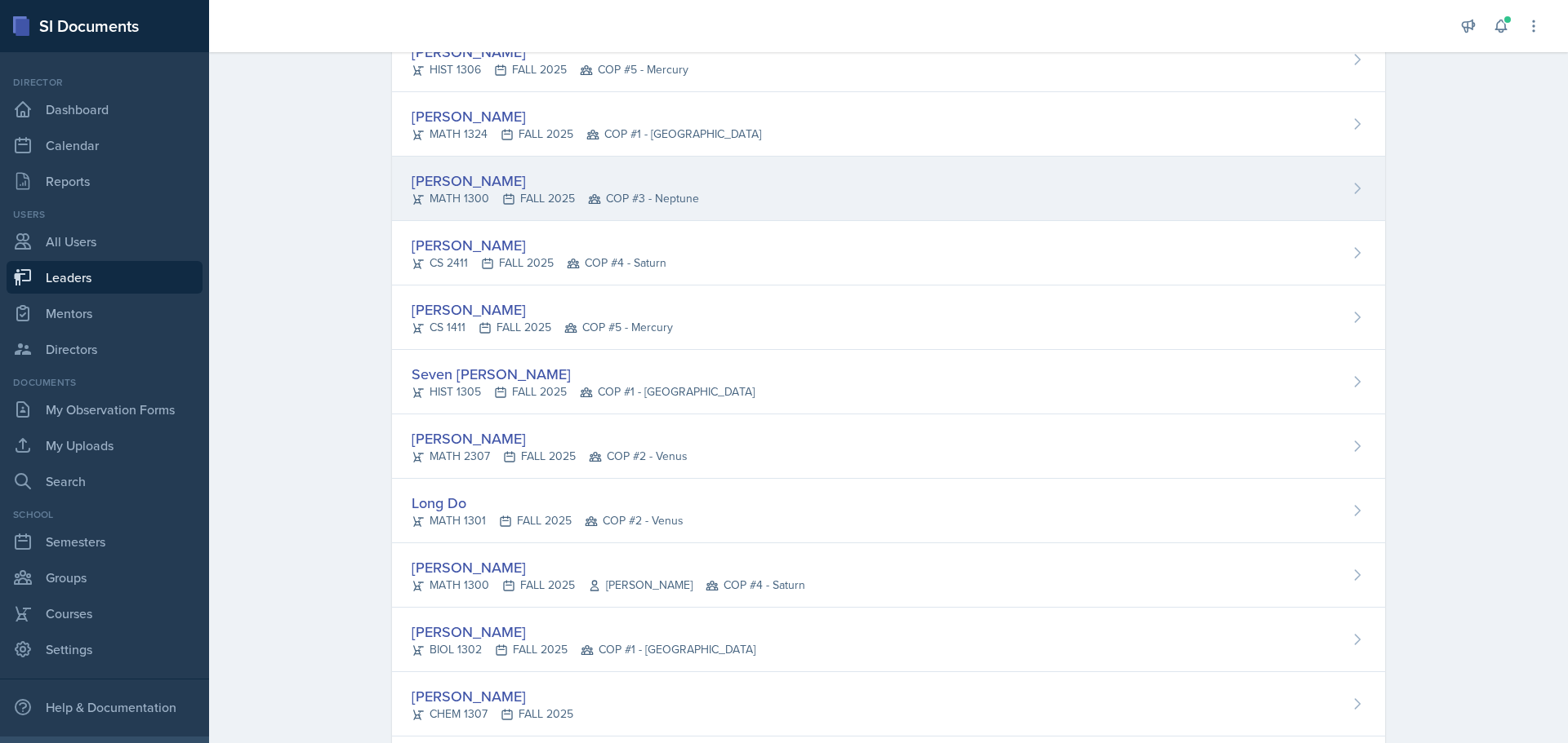
click at [572, 183] on div "[PERSON_NAME]" at bounding box center [554, 180] width 287 height 23
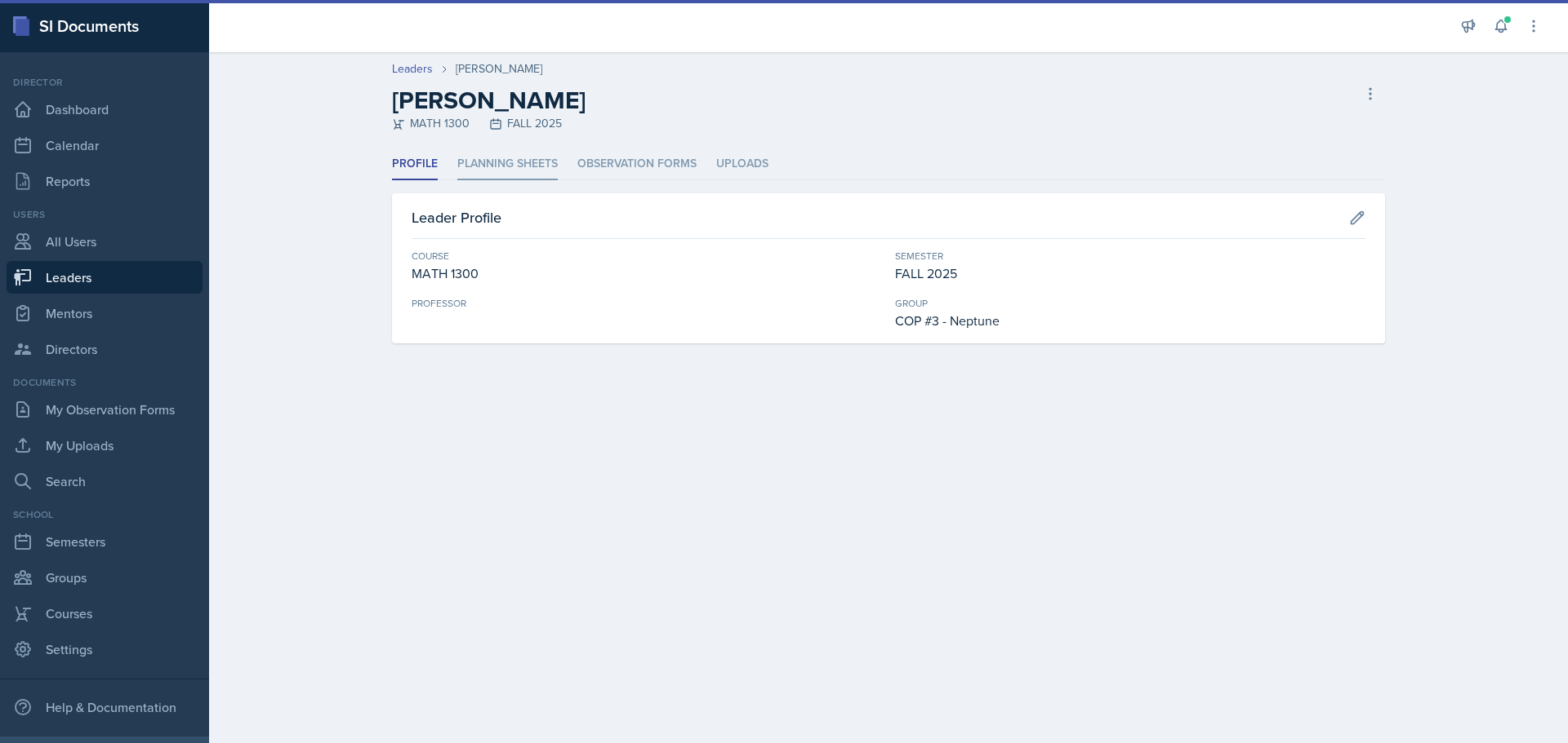
click at [523, 157] on li "Planning Sheets" at bounding box center [507, 164] width 101 height 32
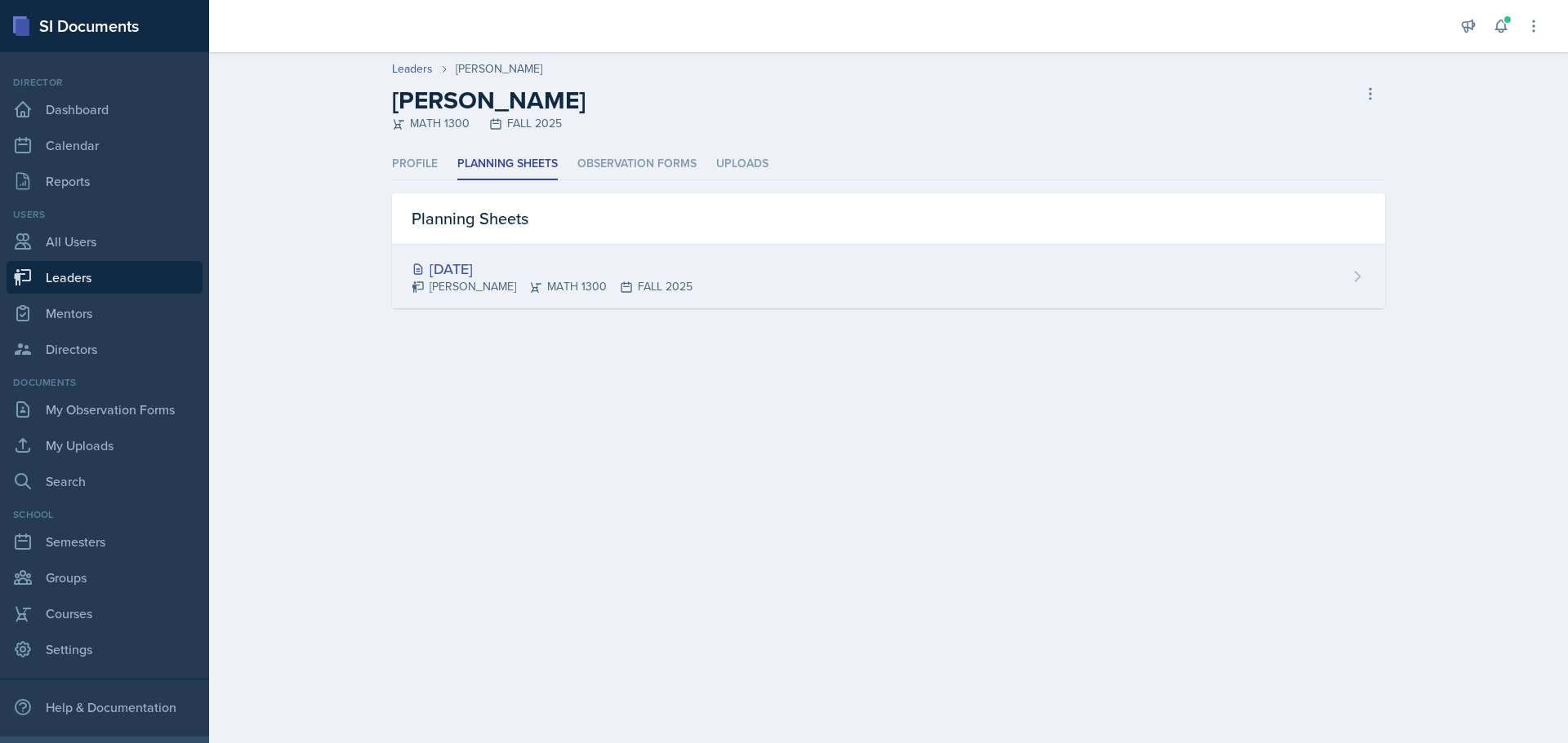
click at [528, 269] on div "[DATE]" at bounding box center [551, 268] width 281 height 23
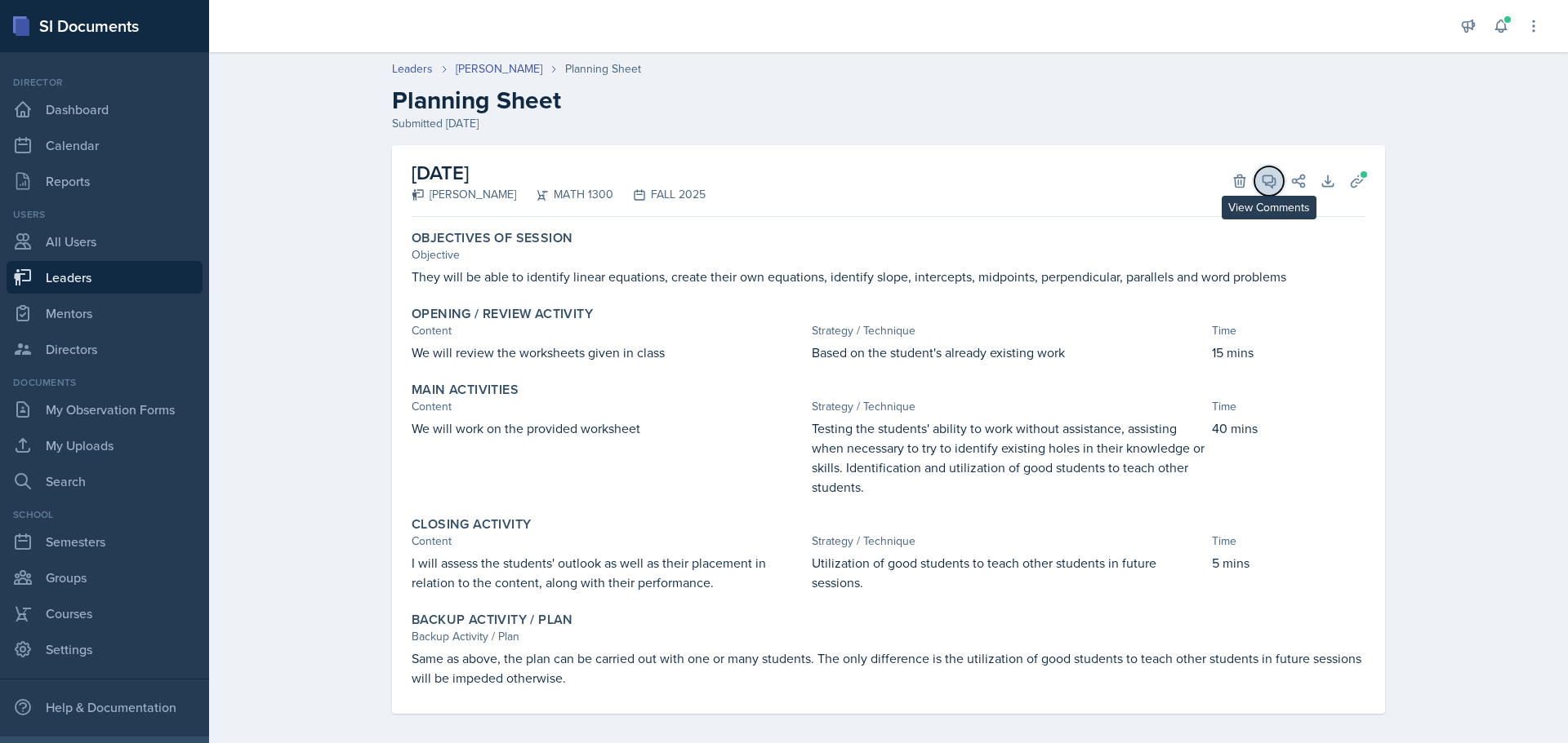
click at [1263, 182] on icon at bounding box center [1269, 181] width 13 height 13
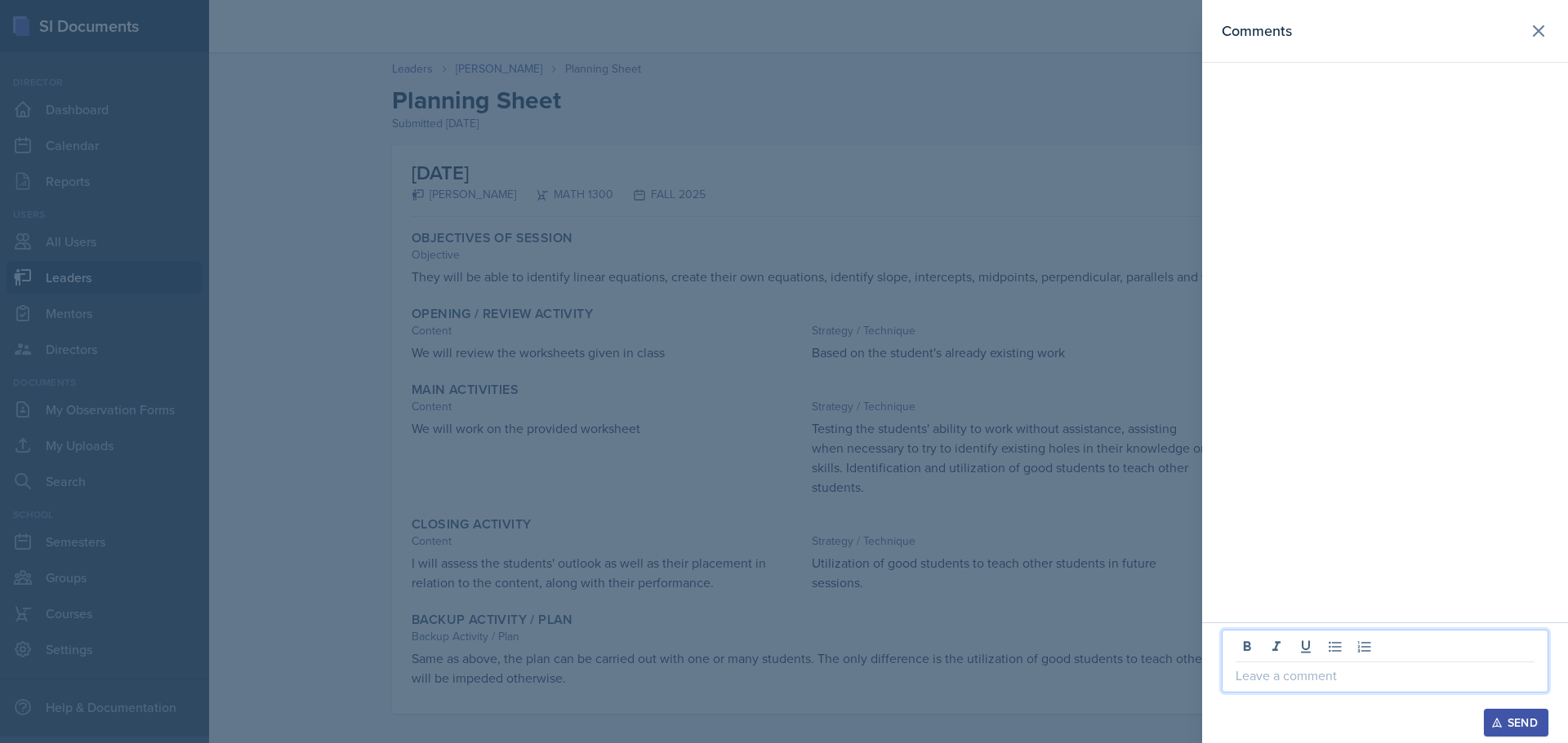
click at [1333, 683] on p at bounding box center [1384, 675] width 299 height 20
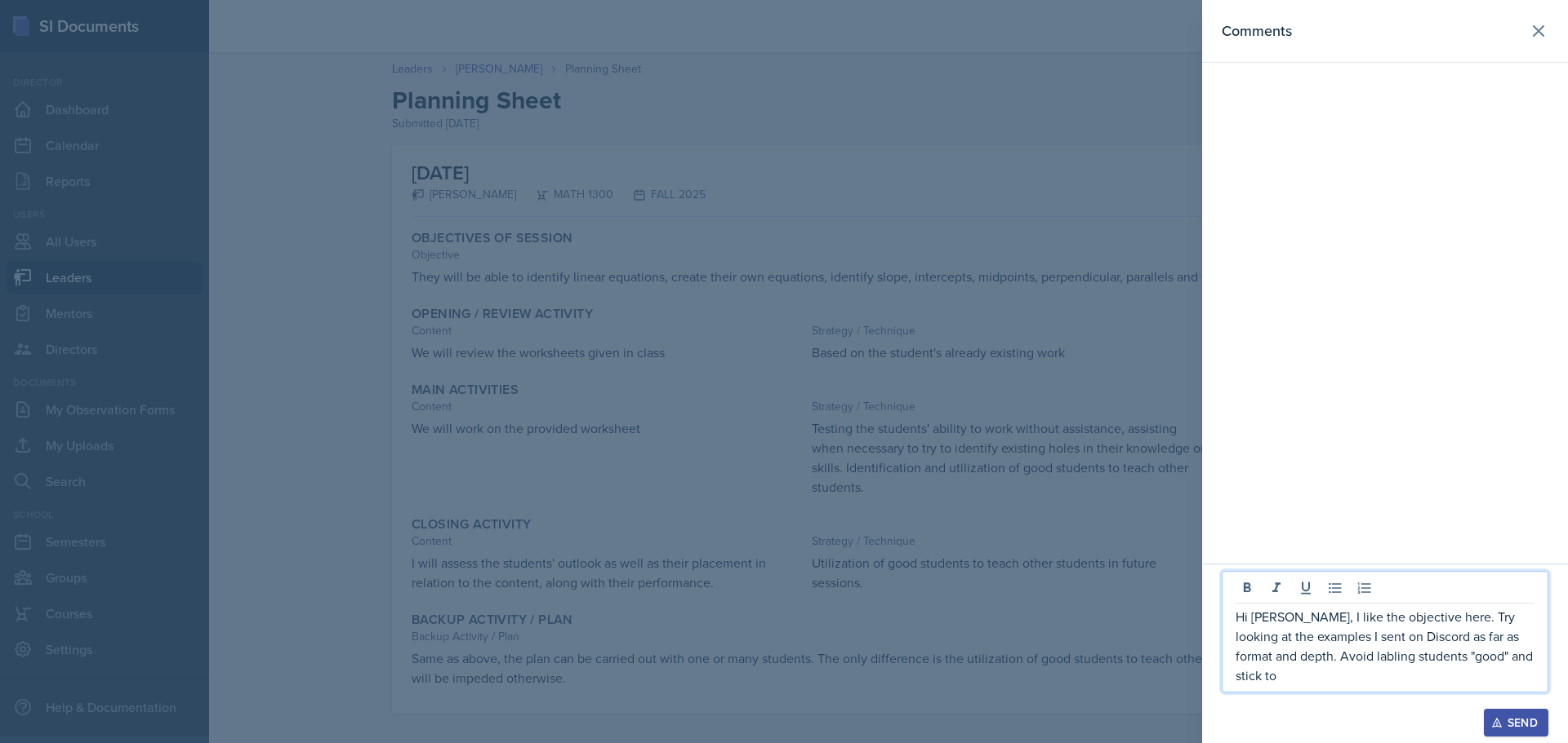
click at [1341, 677] on p "Hi [PERSON_NAME], I like the objective here. Try looking at the examples I sent…" at bounding box center [1384, 646] width 299 height 78
click at [1524, 674] on p "Hi [PERSON_NAME], I like the objective here. Try looking at the examples I sent…" at bounding box center [1384, 646] width 299 height 78
click at [1262, 679] on p "Hi [PERSON_NAME], I like the objective here. Try looking at the examples I sent…" at bounding box center [1384, 636] width 299 height 98
click at [1334, 673] on p "Hi [PERSON_NAME], I like the objective here. Try looking at the examples I sent…" at bounding box center [1384, 636] width 299 height 98
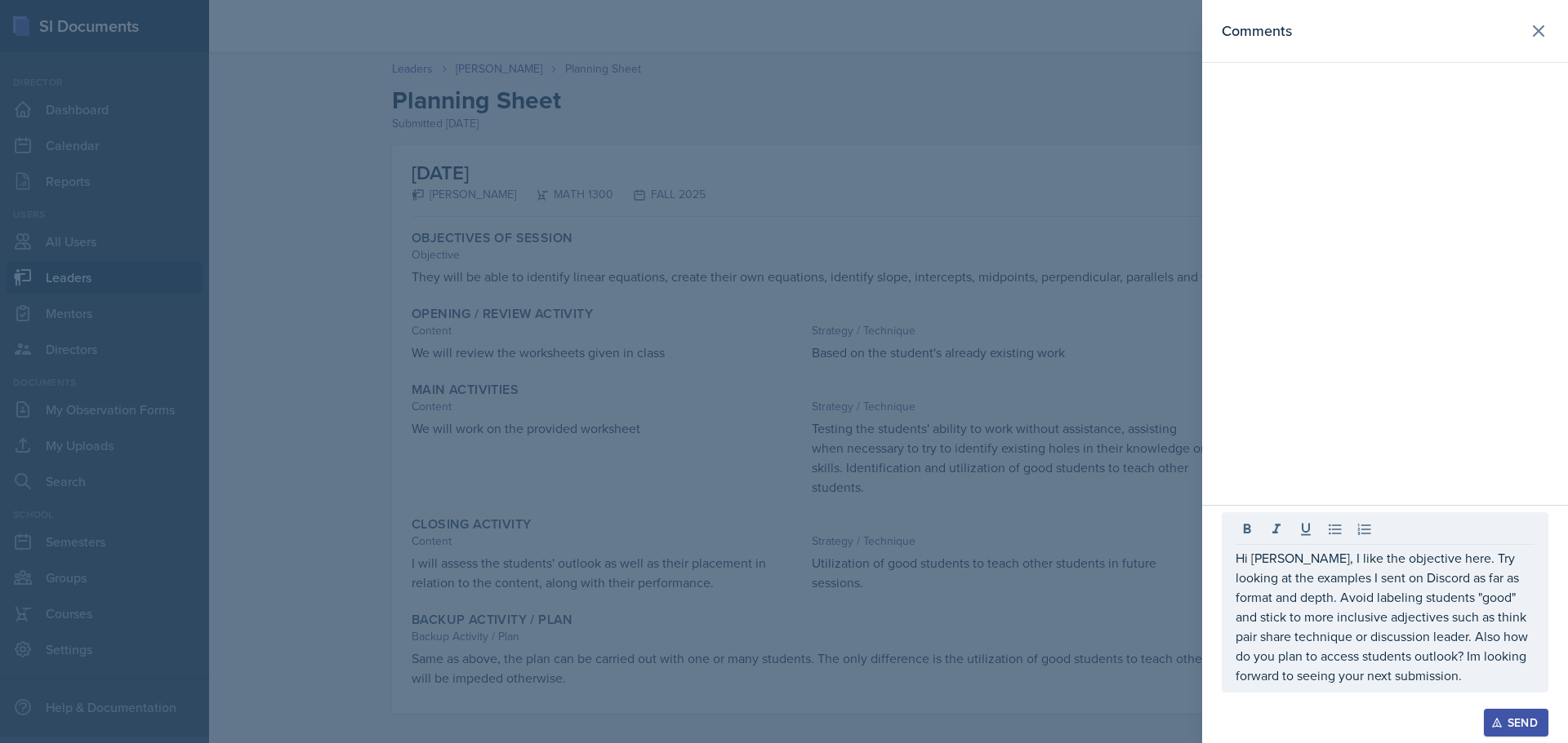
click at [1523, 728] on div "Send" at bounding box center [1516, 722] width 43 height 13
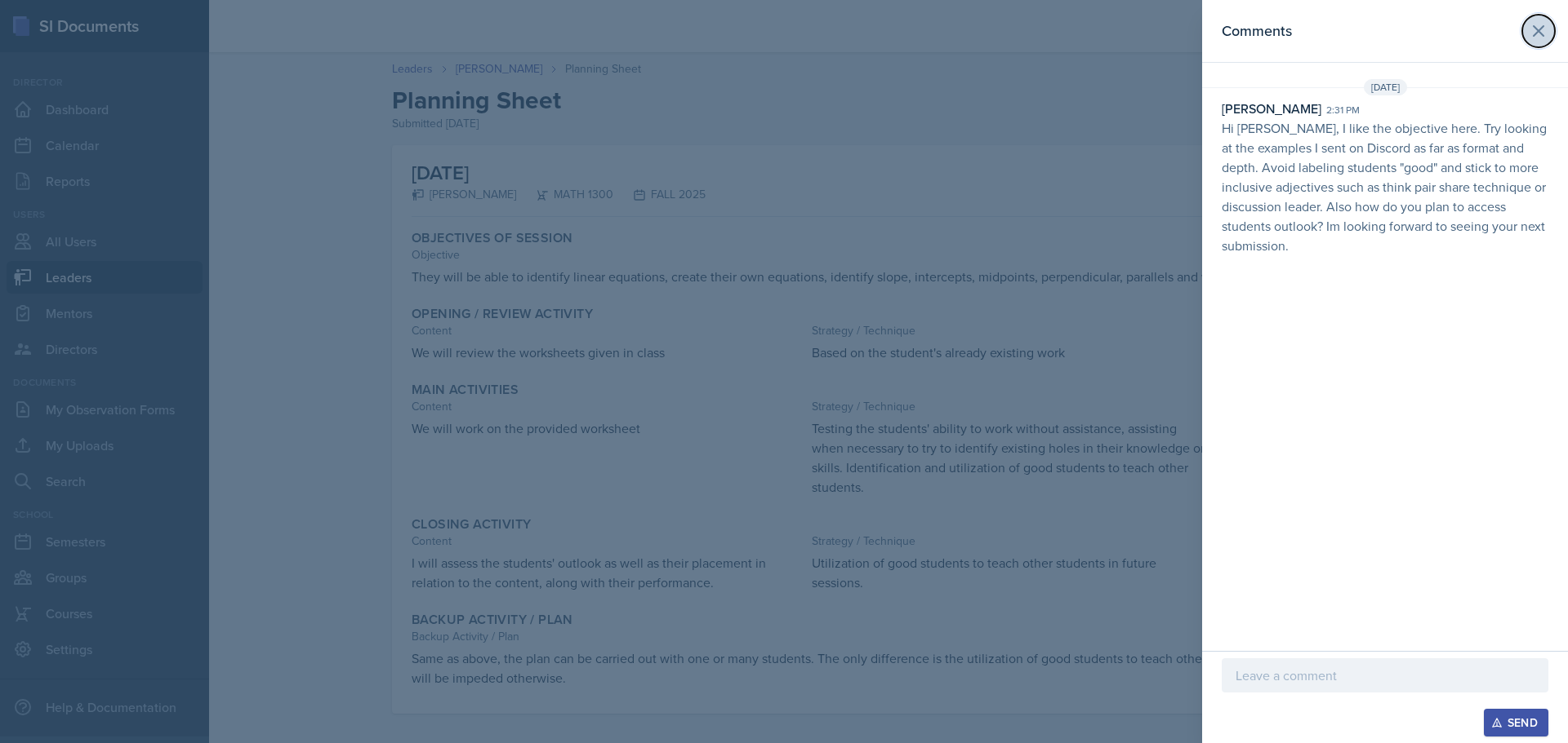
click at [1541, 28] on icon at bounding box center [1539, 31] width 10 height 10
